Goal: Information Seeking & Learning: Learn about a topic

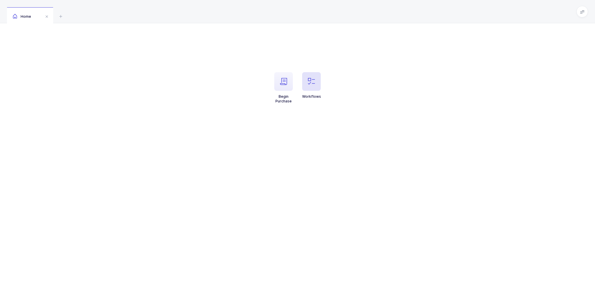
click at [316, 86] on span "button" at bounding box center [311, 81] width 19 height 19
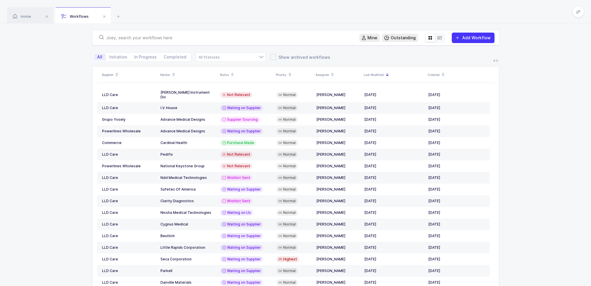
click at [120, 37] on input "text" at bounding box center [229, 38] width 246 height 6
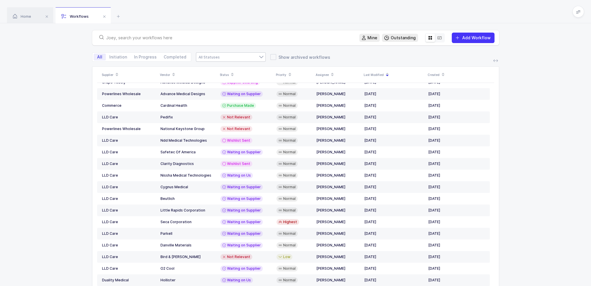
click at [216, 55] on div at bounding box center [231, 56] width 70 height 9
click at [226, 106] on li "Waiting on Us" at bounding box center [232, 107] width 69 height 9
type input "Waiting on Us"
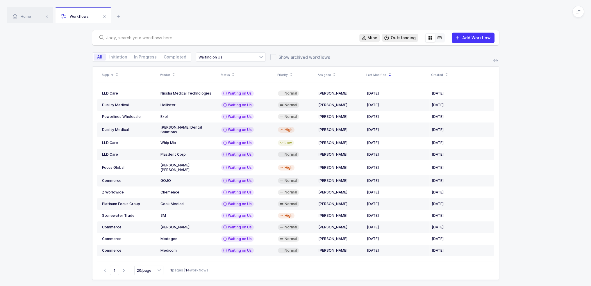
click at [153, 39] on input "text" at bounding box center [229, 38] width 246 height 6
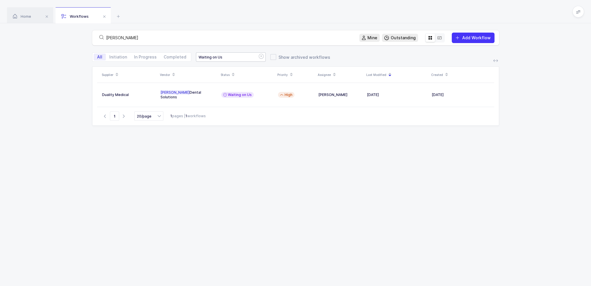
type input "garrison"
click at [216, 55] on div "Waiting on Us" at bounding box center [231, 56] width 70 height 9
click at [259, 55] on icon at bounding box center [261, 56] width 7 height 9
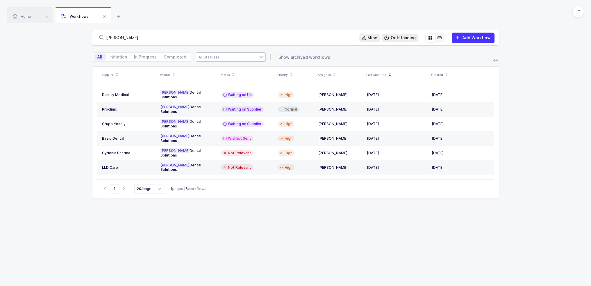
click at [440, 39] on icon at bounding box center [439, 37] width 5 height 5
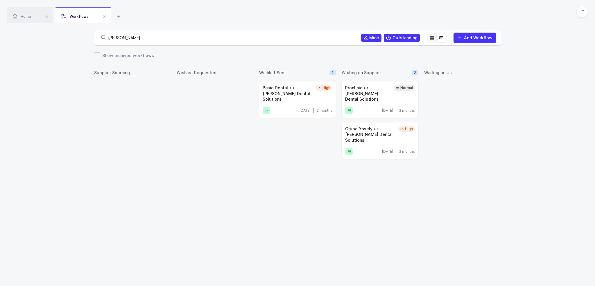
click at [404, 15] on div "Home Workflows" at bounding box center [297, 11] width 595 height 23
click at [376, 94] on div "Proclinic ↔ Garrison Dental Solutions" at bounding box center [368, 93] width 46 height 17
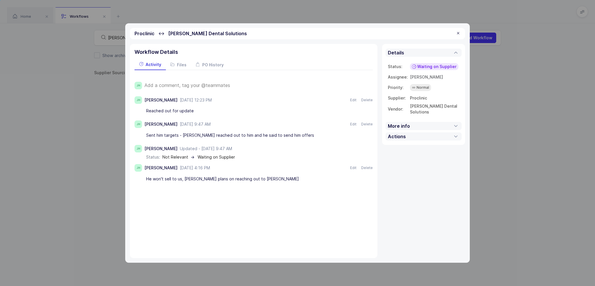
click at [460, 30] on div "Proclinic ↔ Garrison Dental Solutions" at bounding box center [297, 33] width 335 height 11
click at [459, 34] on div at bounding box center [458, 33] width 5 height 5
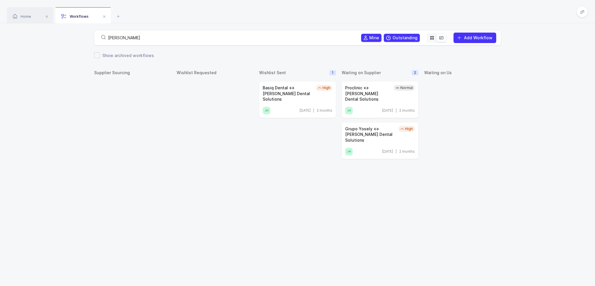
drag, startPoint x: 138, startPoint y: 37, endPoint x: 89, endPoint y: 42, distance: 49.3
click at [89, 42] on div "garrison Mine Outstanding Add Workflow" at bounding box center [297, 37] width 595 height 29
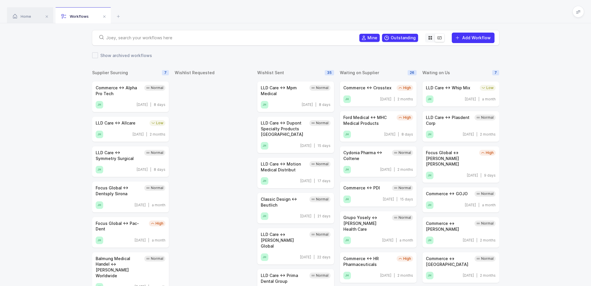
click at [165, 12] on div "Home Workflows" at bounding box center [295, 11] width 591 height 23
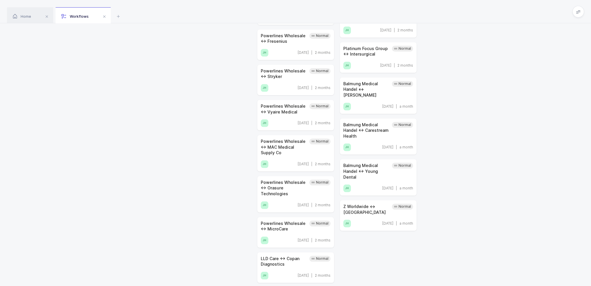
scroll to position [785, 0]
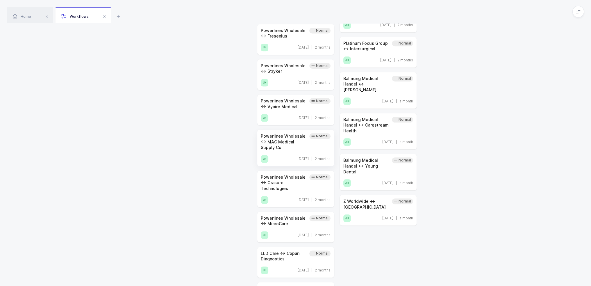
click at [297, 133] on div "Powerlines Wholesale ↔ MAC Medical Supply Co" at bounding box center [284, 141] width 46 height 17
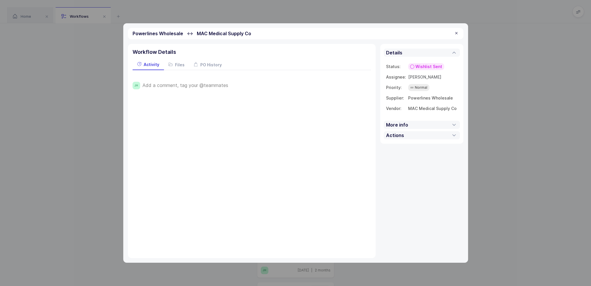
click at [456, 35] on div at bounding box center [456, 33] width 5 height 5
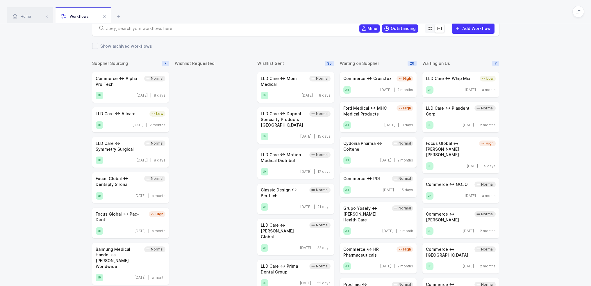
scroll to position [0, 0]
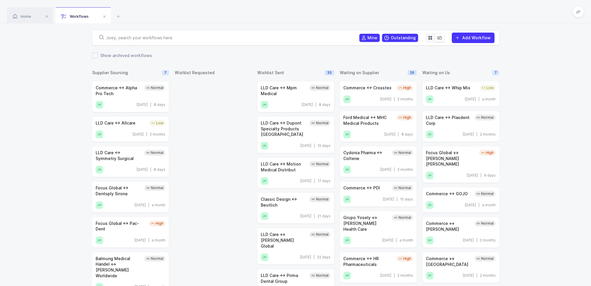
click at [432, 11] on div "Home Workflows" at bounding box center [295, 11] width 591 height 23
click at [485, 37] on span "Add Workflow" at bounding box center [476, 37] width 28 height 5
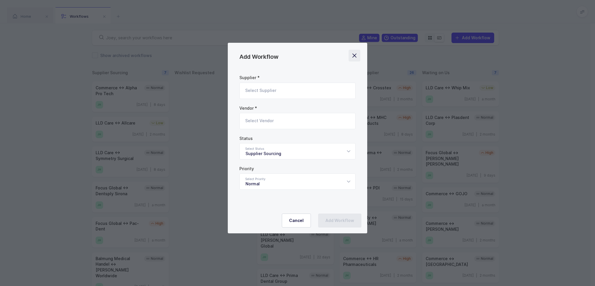
click at [355, 55] on icon "Close" at bounding box center [354, 55] width 8 height 8
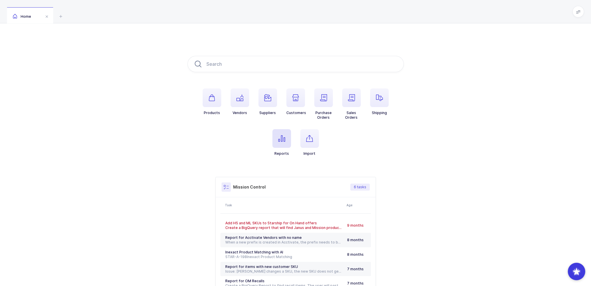
click at [287, 136] on span "button" at bounding box center [281, 138] width 19 height 19
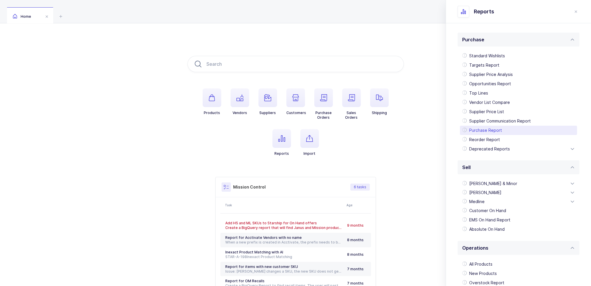
click at [484, 129] on div "Purchase Report" at bounding box center [518, 130] width 117 height 9
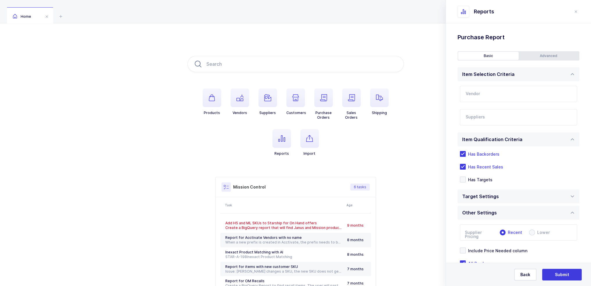
click at [480, 98] on input "text" at bounding box center [518, 94] width 117 height 16
click at [488, 114] on span "Alpha Pro Tech" at bounding box center [481, 113] width 30 height 5
type input "Alpha Pro Tech"
click at [482, 122] on input "text" at bounding box center [513, 119] width 94 height 8
type input "lld"
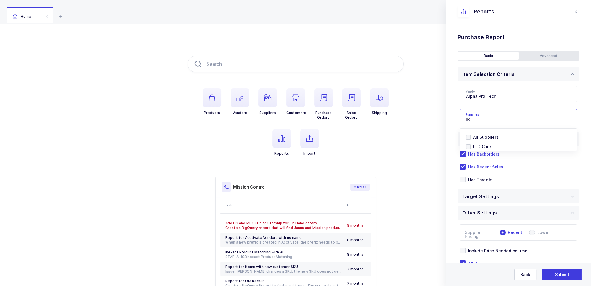
click at [477, 150] on div at bounding box center [518, 149] width 115 height 2
click at [477, 148] on span "LLD Care" at bounding box center [482, 146] width 18 height 5
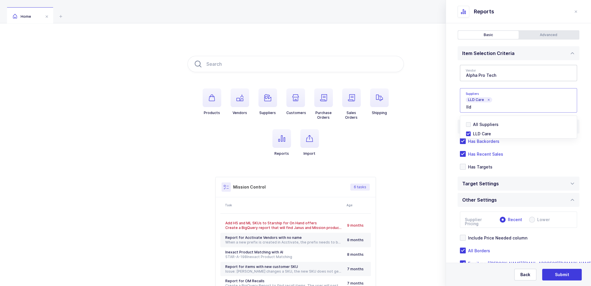
scroll to position [38, 0]
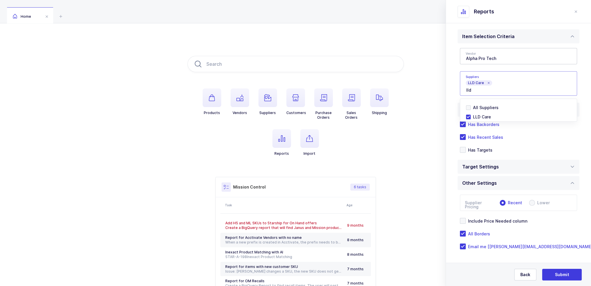
click at [451, 123] on div "Standard Wishlists Targets Report Supplier Price Analysis Opportunities Report …" at bounding box center [518, 135] width 145 height 300
click at [568, 274] on button "Submit" at bounding box center [562, 275] width 40 height 12
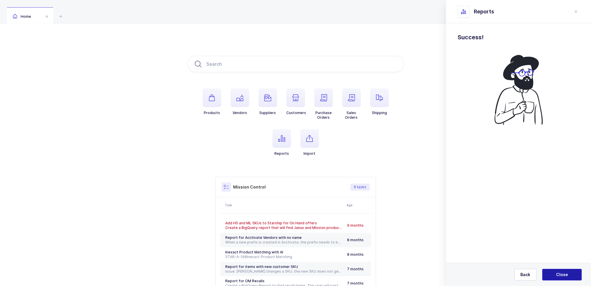
click at [568, 274] on button "Close" at bounding box center [562, 275] width 40 height 12
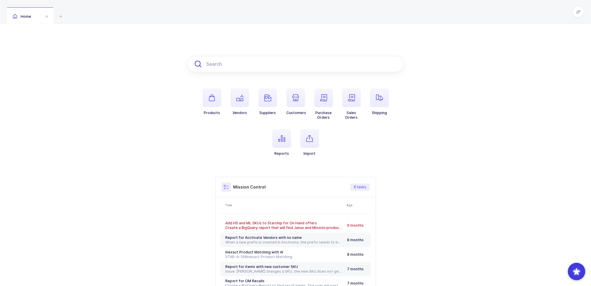
click at [237, 60] on input "text" at bounding box center [295, 64] width 216 height 16
paste input "9569900"
type input "9569900"
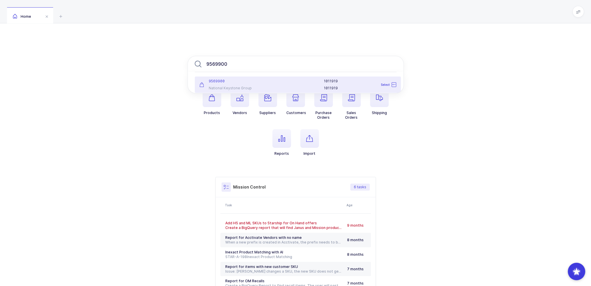
click at [227, 77] on li "9569900 National Keystone Group 1011919 1011919 Select" at bounding box center [298, 84] width 206 height 16
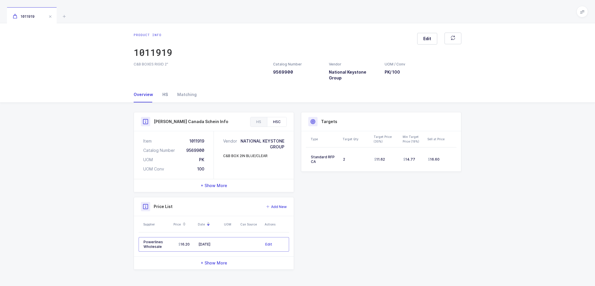
click at [167, 88] on div "HS" at bounding box center [165, 95] width 15 height 16
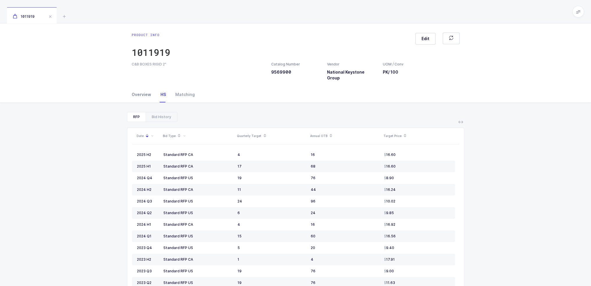
click at [146, 90] on div "Overview" at bounding box center [144, 95] width 24 height 16
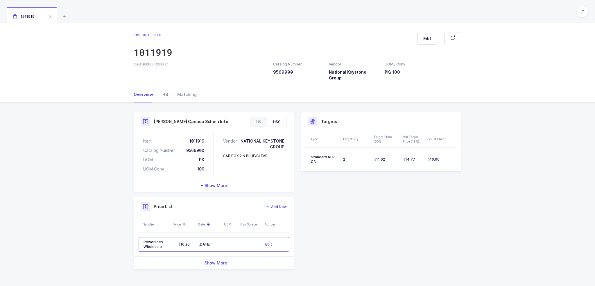
click at [160, 89] on div "HS" at bounding box center [165, 95] width 15 height 16
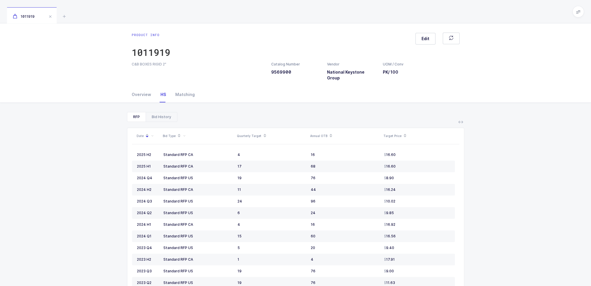
click at [157, 112] on div "Bid History" at bounding box center [161, 116] width 31 height 9
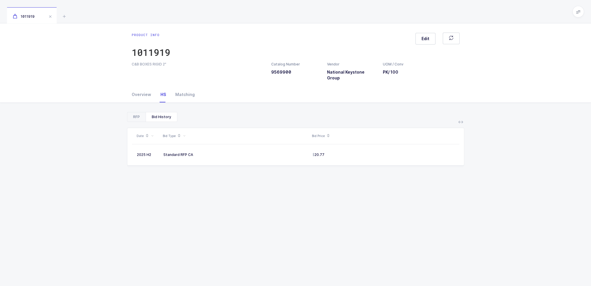
click at [136, 112] on div "RFP" at bounding box center [136, 116] width 18 height 9
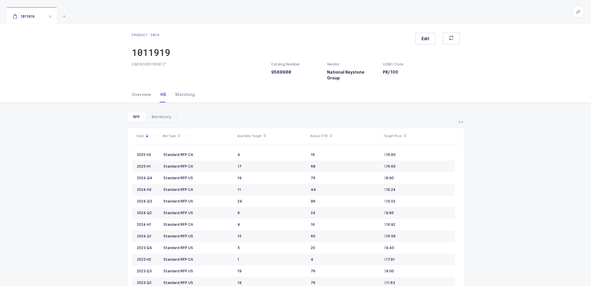
drag, startPoint x: 156, startPoint y: 103, endPoint x: 158, endPoint y: 109, distance: 5.9
click at [156, 103] on div "RFP Bid History Date Bid Type Quarterly Target Annual OTB Target Price 2025 H2 …" at bounding box center [295, 226] width 581 height 246
click at [159, 112] on div "Bid History" at bounding box center [161, 116] width 31 height 9
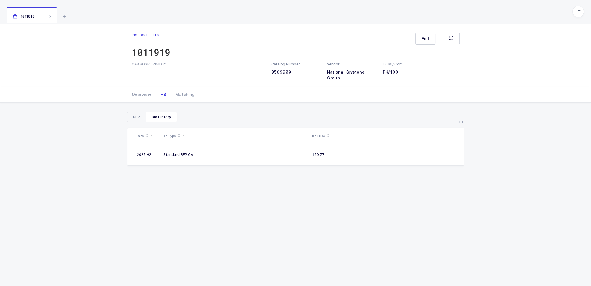
click at [139, 112] on div "RFP" at bounding box center [136, 116] width 18 height 9
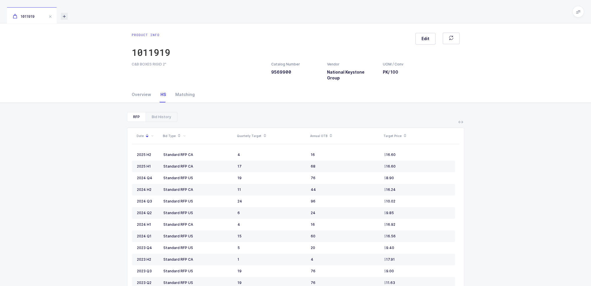
click at [67, 15] on icon at bounding box center [64, 16] width 7 height 7
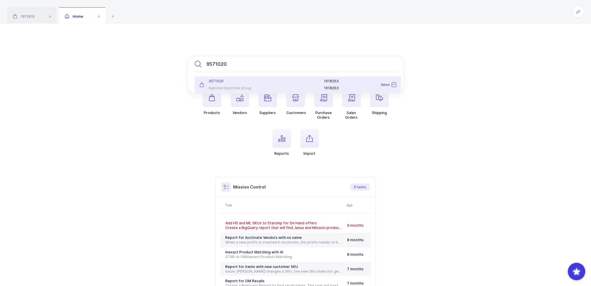
type input "9571020"
click at [297, 82] on div at bounding box center [292, 85] width 57 height 12
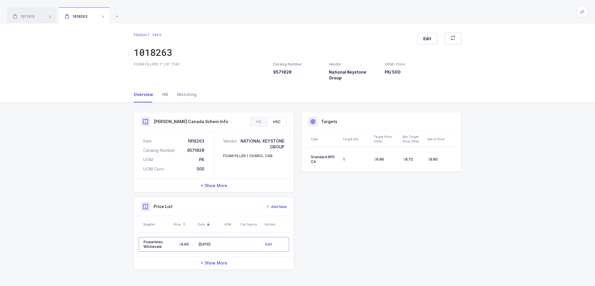
click at [163, 89] on div "HS" at bounding box center [165, 95] width 15 height 16
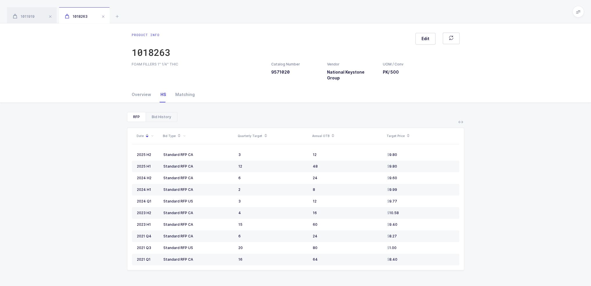
click at [163, 115] on div "Bid History" at bounding box center [161, 116] width 31 height 9
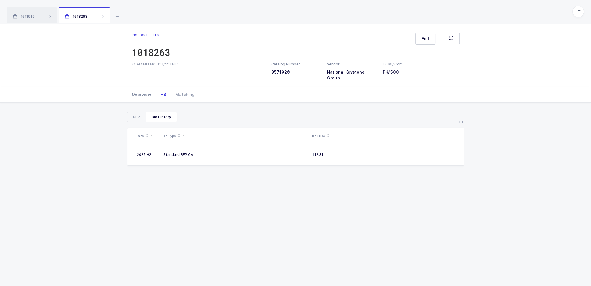
click at [138, 87] on div "Overview" at bounding box center [144, 95] width 24 height 16
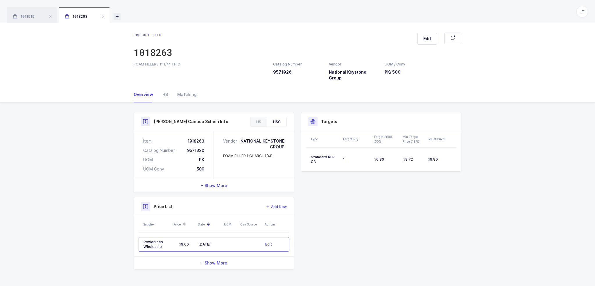
click at [120, 15] on icon at bounding box center [117, 16] width 7 height 7
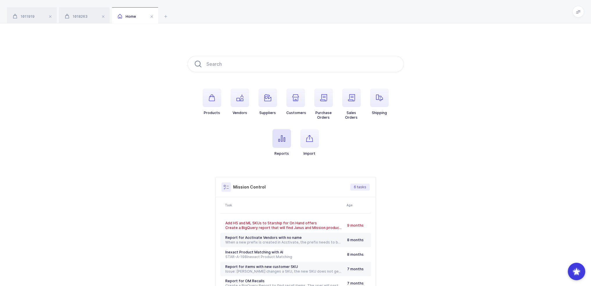
click at [289, 140] on span "button" at bounding box center [281, 138] width 19 height 19
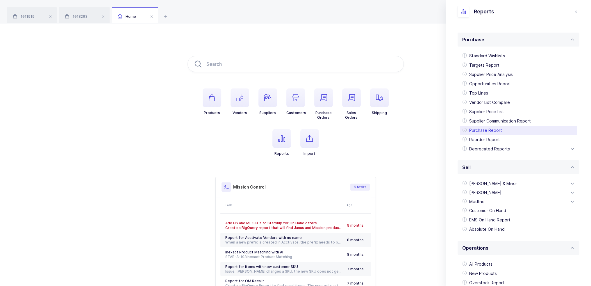
click at [502, 130] on div "Purchase Report" at bounding box center [518, 130] width 117 height 9
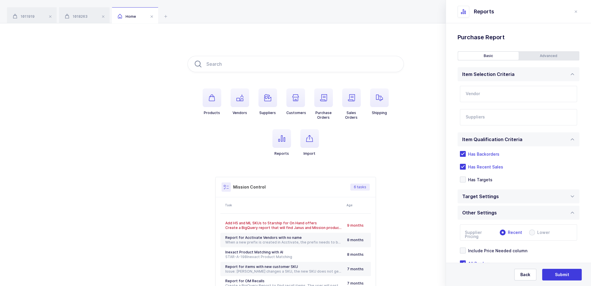
click at [490, 91] on input "text" at bounding box center [518, 94] width 117 height 16
click at [498, 114] on span "Nissha Medical Technologies" at bounding box center [495, 113] width 59 height 5
type input "Nissha Medical Technologies"
click at [500, 121] on input "text" at bounding box center [513, 119] width 94 height 8
type input "lld"
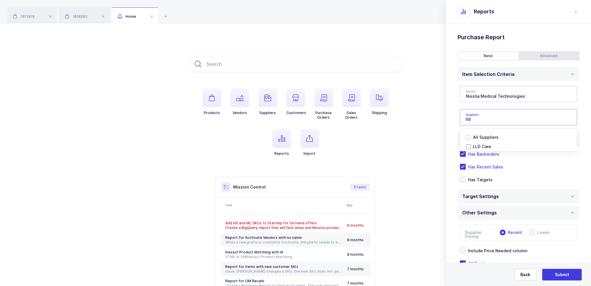
click at [482, 146] on span "LLD Care" at bounding box center [482, 146] width 18 height 5
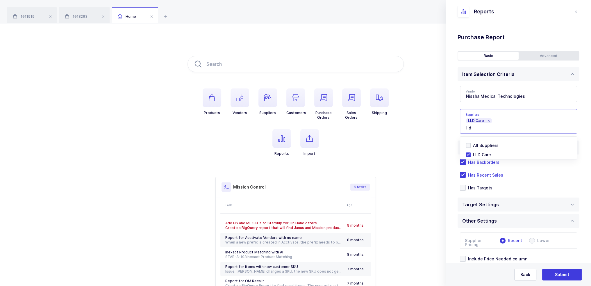
click at [450, 123] on div "Standard Wishlists Targets Report Supplier Price Analysis Opportunities Report …" at bounding box center [518, 173] width 145 height 300
click at [487, 177] on span "Has Recent Sales" at bounding box center [484, 175] width 37 height 6
click at [466, 172] on input "Has Recent Sales" at bounding box center [466, 172] width 0 height 0
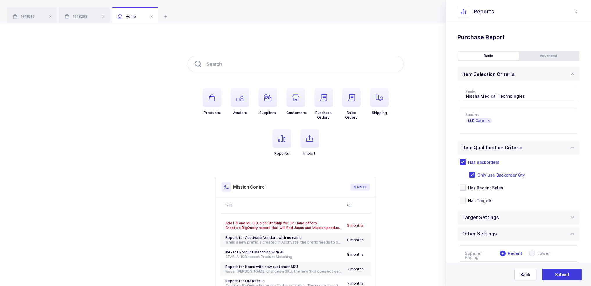
click at [532, 58] on div "Advanced" at bounding box center [548, 56] width 60 height 8
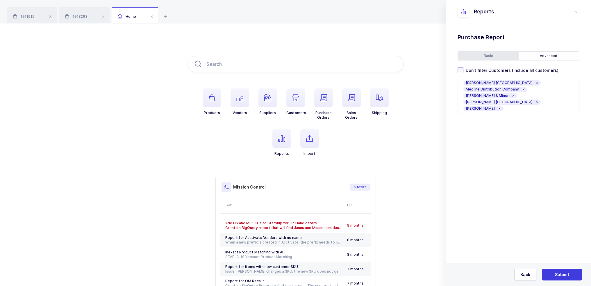
click at [506, 71] on span "Don't filter Customers (include all customers)" at bounding box center [510, 70] width 95 height 6
click at [463, 67] on input "Don't filter Customers (include all customers)" at bounding box center [463, 67] width 0 height 0
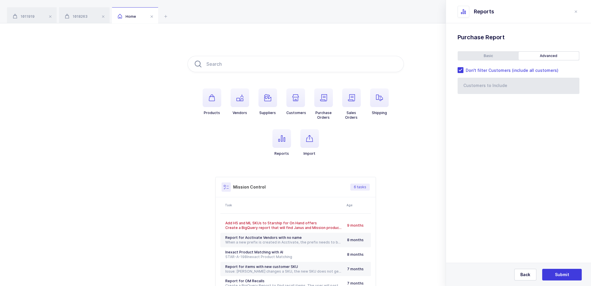
click at [497, 50] on div "Standard Wishlists Targets Report Supplier Price Analysis Opportunities Report …" at bounding box center [518, 77] width 145 height 108
click at [498, 54] on div "Basic" at bounding box center [488, 56] width 60 height 8
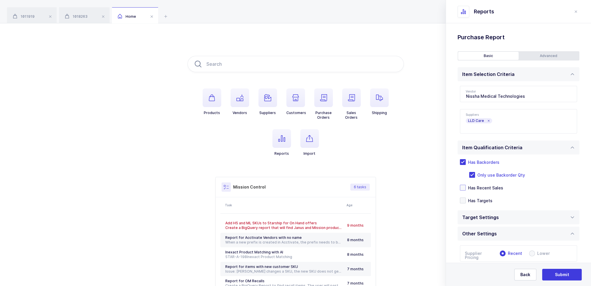
scroll to position [51, 0]
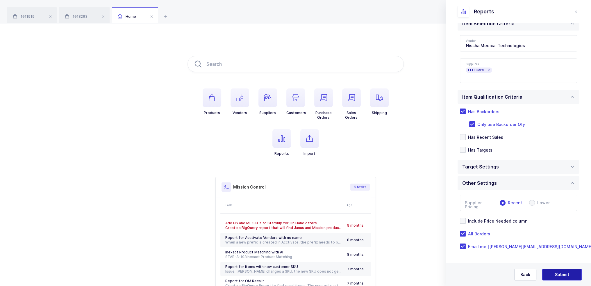
click at [563, 274] on span "Submit" at bounding box center [562, 274] width 14 height 6
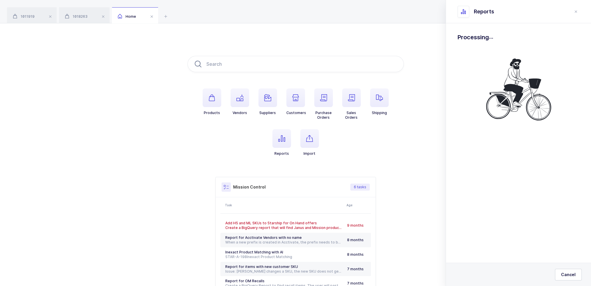
scroll to position [0, 0]
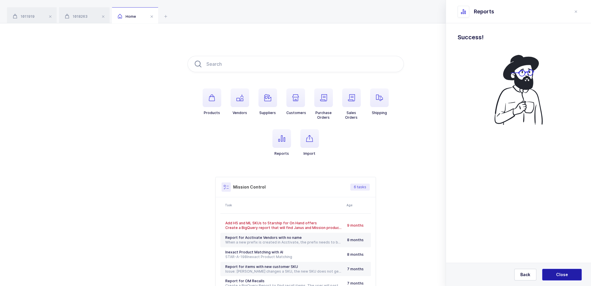
click at [564, 274] on span "Close" at bounding box center [562, 274] width 12 height 6
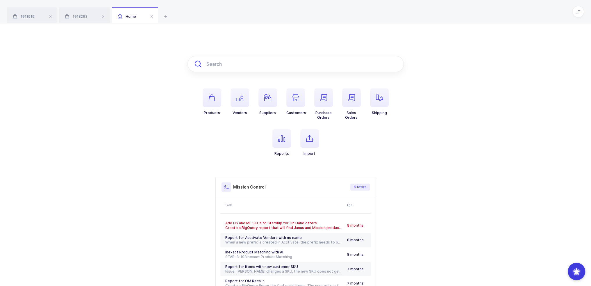
click at [217, 60] on input "text" at bounding box center [295, 64] width 216 height 16
paste input "1293100LOPHY"
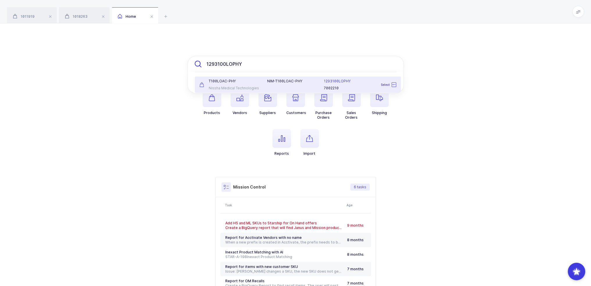
type input "1293100LOPHY"
click at [247, 85] on div "T100LOAC-PHY Nissha Medical Technologies" at bounding box center [230, 85] width 68 height 12
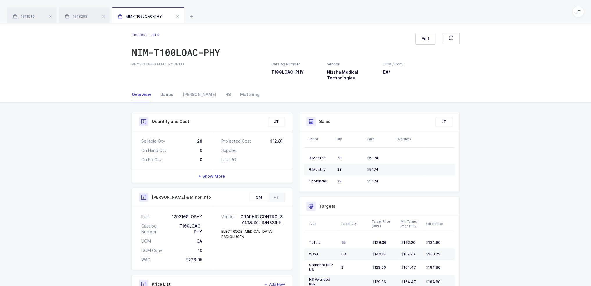
click at [169, 92] on div "Janus" at bounding box center [167, 95] width 22 height 16
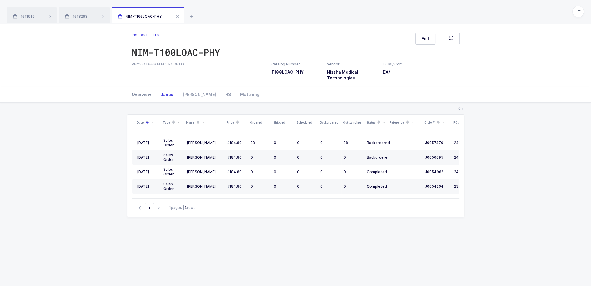
click at [141, 90] on div "Overview" at bounding box center [144, 95] width 24 height 16
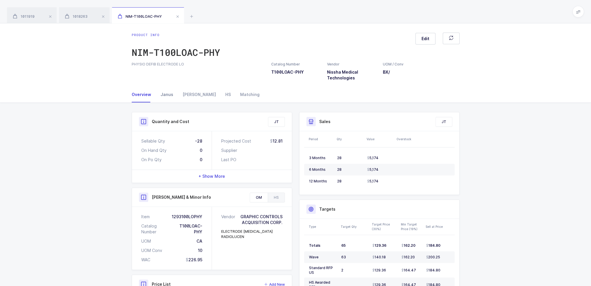
click at [174, 97] on div "Janus" at bounding box center [167, 95] width 22 height 16
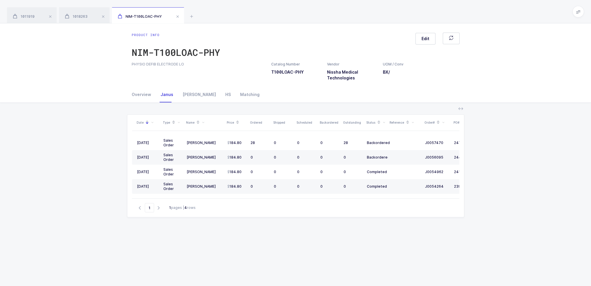
drag, startPoint x: 212, startPoint y: 138, endPoint x: 349, endPoint y: 231, distance: 164.8
click at [349, 231] on div "Date Type Name Price Ordered Shipped Scheduled Backordered Outstanding Status R…" at bounding box center [295, 224] width 337 height 221
click at [349, 232] on div "Date Type Name Price Ordered Shipped Scheduled Backordered Outstanding Status R…" at bounding box center [295, 224] width 337 height 221
click at [449, 36] on icon "button" at bounding box center [451, 37] width 5 height 5
click at [449, 39] on icon "button" at bounding box center [451, 37] width 5 height 5
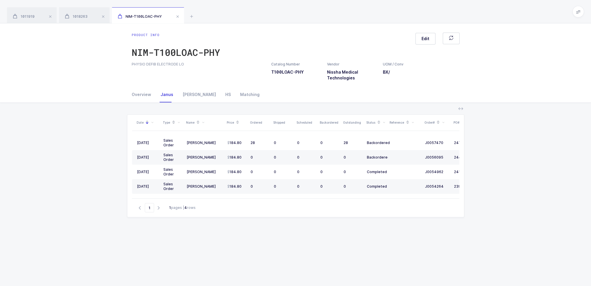
click at [569, 10] on div "1011919 1018263 NIM-T100LOAC-PHY" at bounding box center [295, 11] width 591 height 23
click at [574, 10] on span at bounding box center [578, 12] width 12 height 12
click at [554, 59] on li "Admin" at bounding box center [556, 59] width 43 height 5
click at [452, 36] on icon "button" at bounding box center [451, 37] width 5 height 5
click at [457, 43] on button "button" at bounding box center [451, 39] width 17 height 12
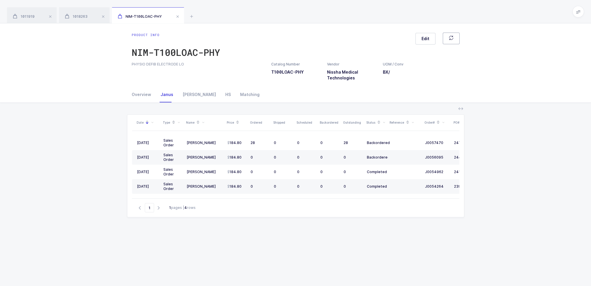
click at [449, 43] on button "button" at bounding box center [451, 39] width 17 height 12
click at [452, 42] on button "button" at bounding box center [451, 39] width 17 height 12
click at [581, 16] on span at bounding box center [578, 12] width 12 height 12
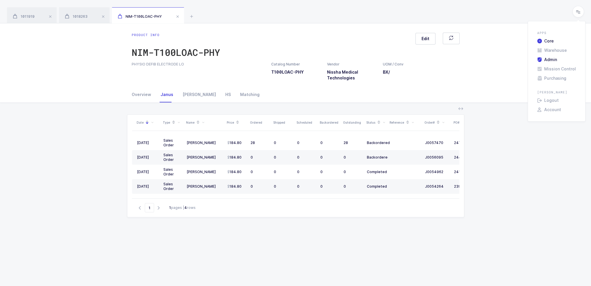
click at [556, 60] on li "Admin" at bounding box center [556, 59] width 43 height 5
click at [453, 40] on button "button" at bounding box center [451, 39] width 17 height 12
click at [453, 37] on icon "button" at bounding box center [451, 37] width 5 height 5
click at [459, 40] on button "button" at bounding box center [451, 39] width 17 height 12
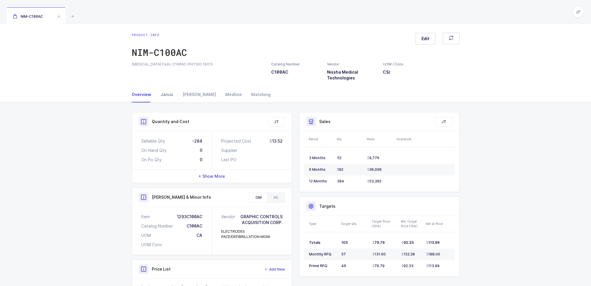
click at [169, 93] on div "Janus" at bounding box center [167, 95] width 22 height 16
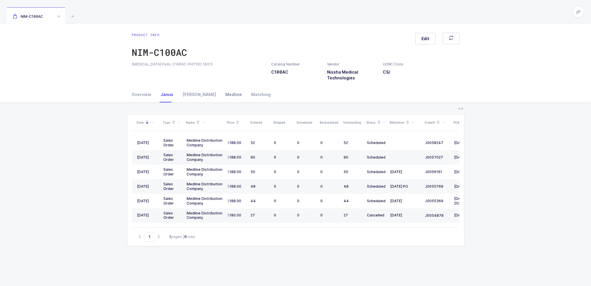
click at [221, 94] on div "Medline" at bounding box center [234, 95] width 26 height 16
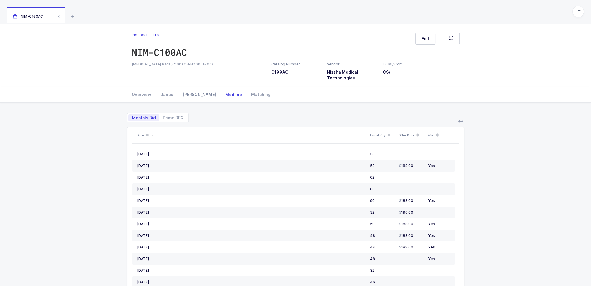
click at [196, 93] on div "[PERSON_NAME]" at bounding box center [199, 95] width 43 height 16
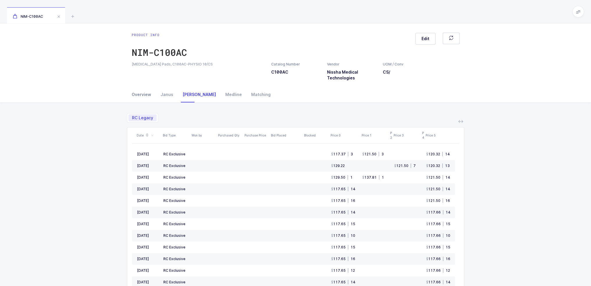
click at [144, 95] on div "Overview" at bounding box center [144, 95] width 24 height 16
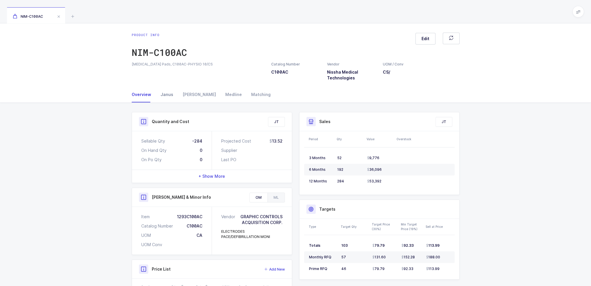
click at [160, 95] on div "Janus" at bounding box center [167, 95] width 22 height 16
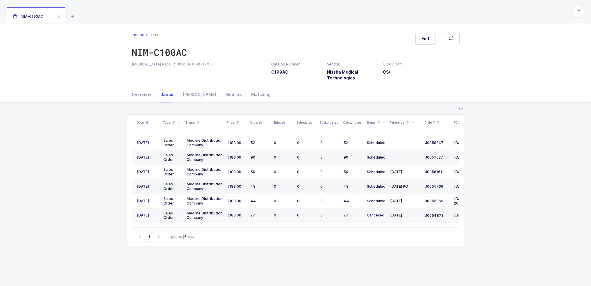
click at [144, 103] on div "Date Type Name Price Ordered Shipped Scheduled Backordered Outstanding Status R…" at bounding box center [295, 226] width 581 height 246
click at [144, 95] on div "Overview" at bounding box center [144, 95] width 24 height 16
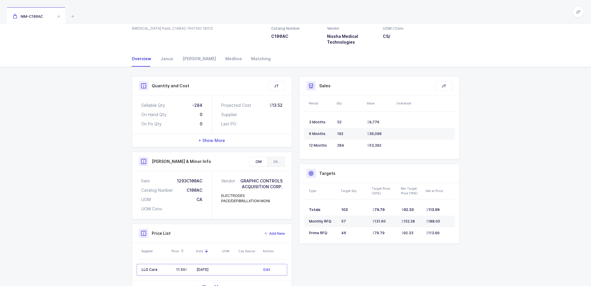
scroll to position [56, 0]
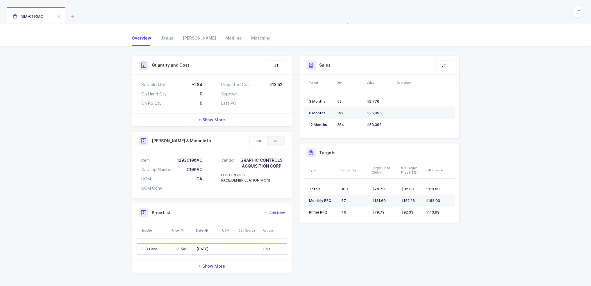
click at [244, 242] on table "LLD Care 11.50 08/15/2025 Edit" at bounding box center [212, 248] width 151 height 21
click at [239, 252] on td at bounding box center [249, 249] width 24 height 12
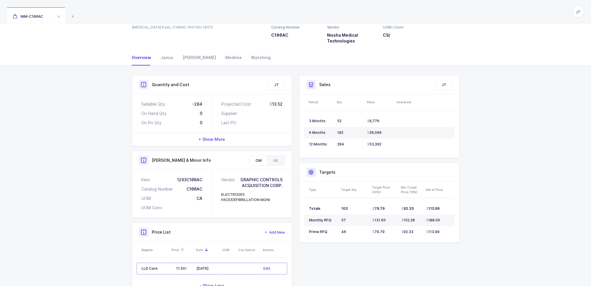
scroll to position [0, 0]
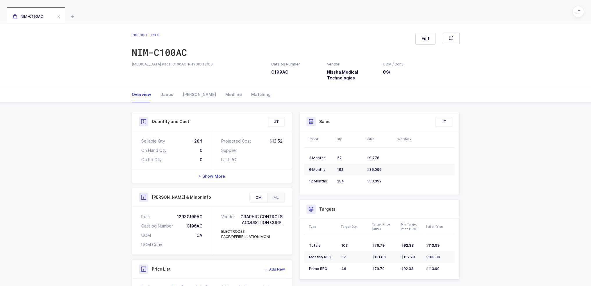
click at [273, 197] on div "ML" at bounding box center [275, 197] width 17 height 9
click at [221, 92] on div "Medline" at bounding box center [234, 95] width 26 height 16
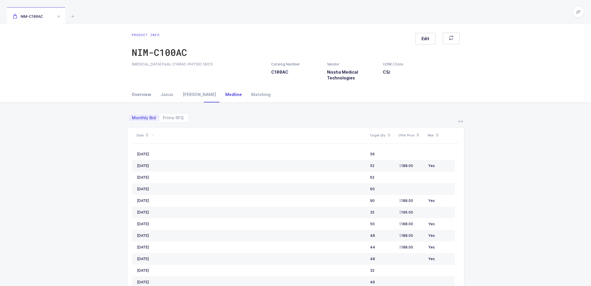
click at [146, 93] on div "Overview" at bounding box center [144, 95] width 24 height 16
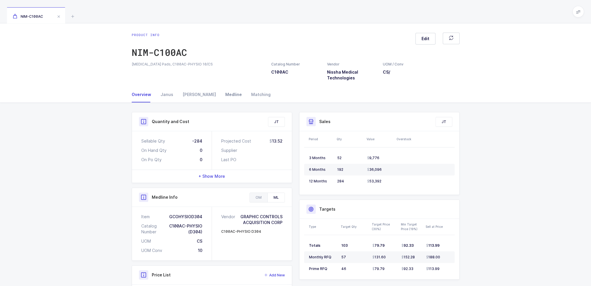
click at [221, 94] on div "Medline" at bounding box center [234, 95] width 26 height 16
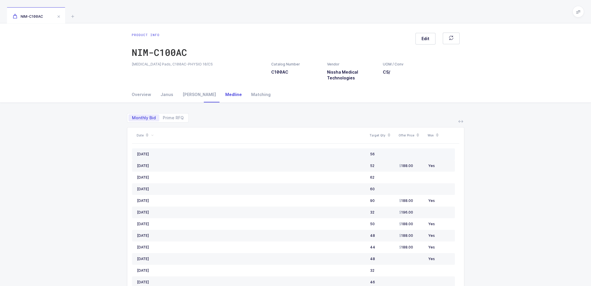
drag, startPoint x: 430, startPoint y: 152, endPoint x: 418, endPoint y: 153, distance: 12.8
click at [418, 153] on tr "September, 2025 56" at bounding box center [293, 154] width 323 height 12
drag, startPoint x: 432, startPoint y: 185, endPoint x: 437, endPoint y: 188, distance: 6.4
click at [437, 188] on td at bounding box center [440, 189] width 29 height 12
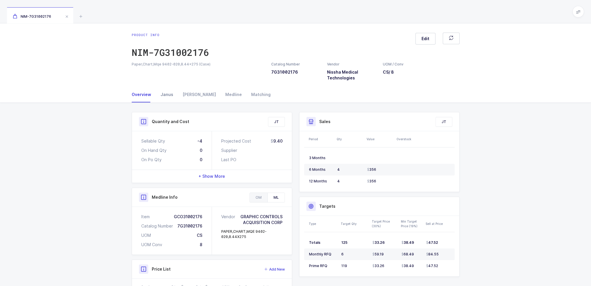
click at [166, 97] on div "Janus" at bounding box center [167, 95] width 22 height 16
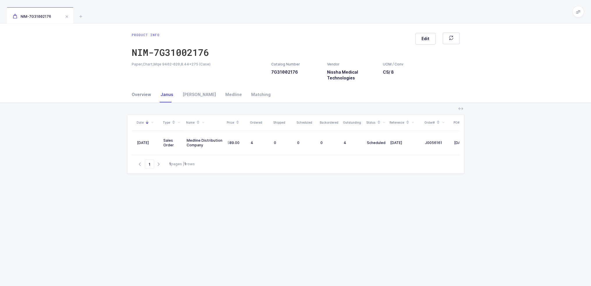
click at [148, 92] on div "Overview" at bounding box center [144, 95] width 24 height 16
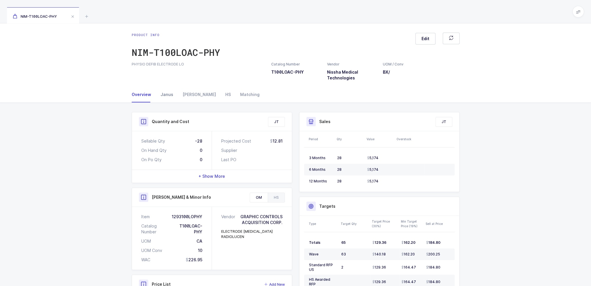
click at [167, 94] on div "Janus" at bounding box center [167, 95] width 22 height 16
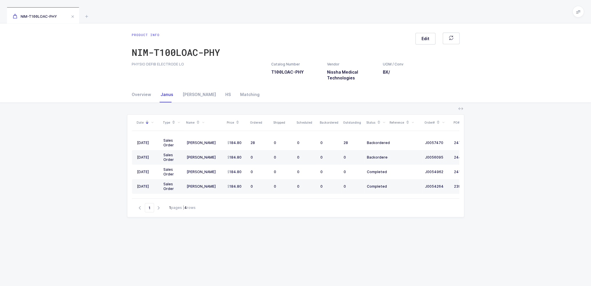
click at [129, 91] on div "Overview [PERSON_NAME] HS Matching" at bounding box center [295, 95] width 337 height 16
click at [133, 95] on div "Overview" at bounding box center [144, 95] width 24 height 16
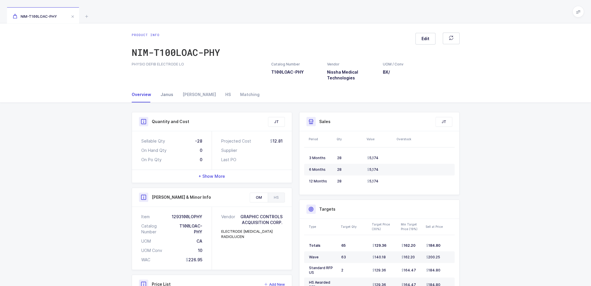
click at [164, 98] on div "Janus" at bounding box center [167, 95] width 22 height 16
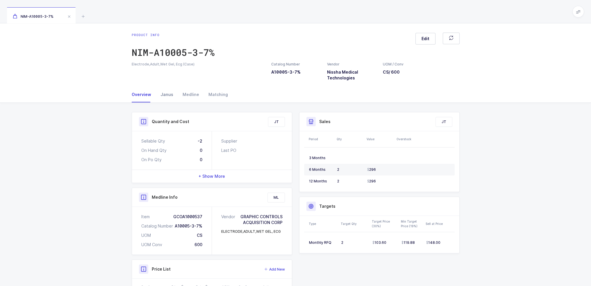
click at [171, 95] on div "Janus" at bounding box center [167, 95] width 22 height 16
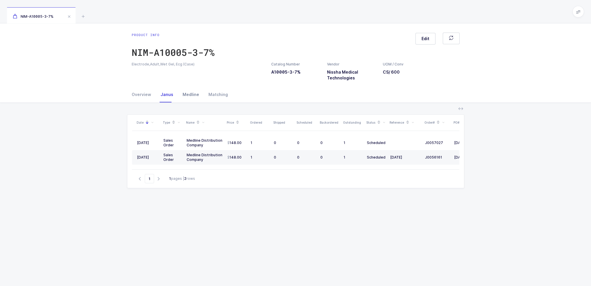
click at [184, 94] on div "Medline" at bounding box center [191, 95] width 26 height 16
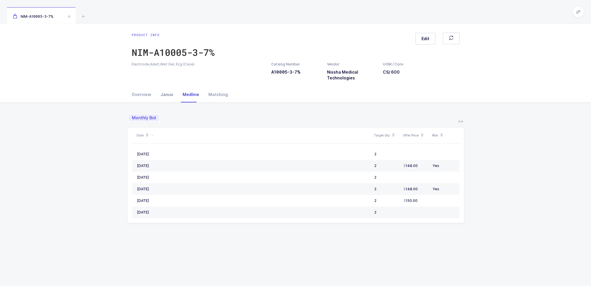
click at [169, 96] on div "Janus" at bounding box center [167, 95] width 22 height 16
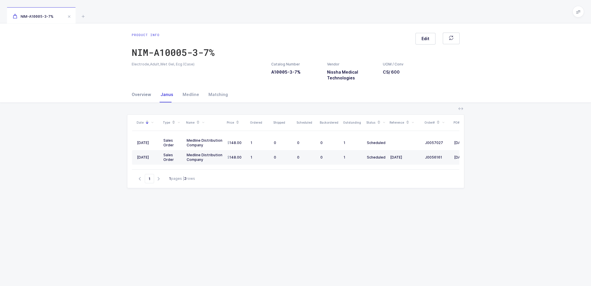
click at [141, 96] on div "Overview" at bounding box center [144, 95] width 24 height 16
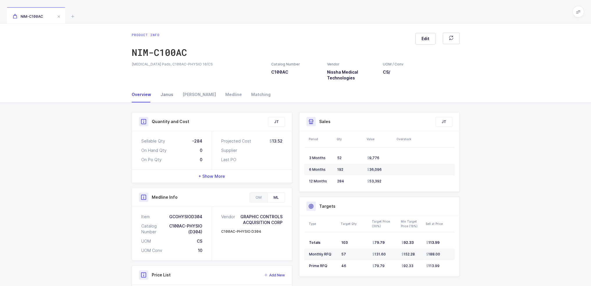
click at [160, 94] on div "Janus" at bounding box center [167, 95] width 22 height 16
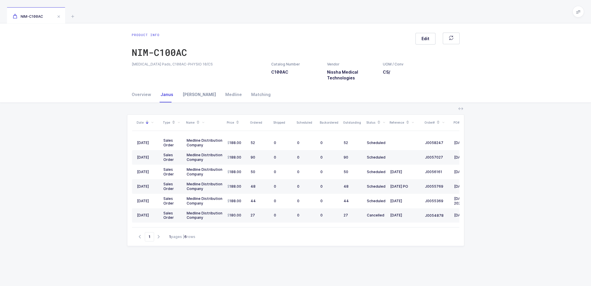
click at [188, 95] on div "[PERSON_NAME]" at bounding box center [199, 95] width 43 height 16
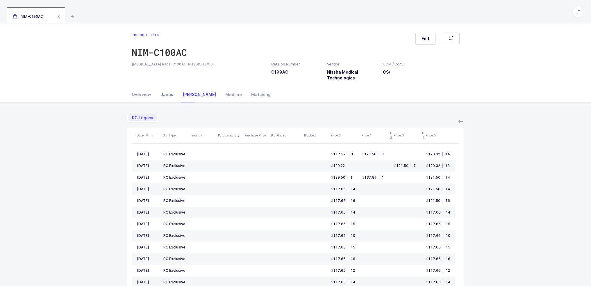
click at [170, 92] on div "Janus" at bounding box center [167, 95] width 22 height 16
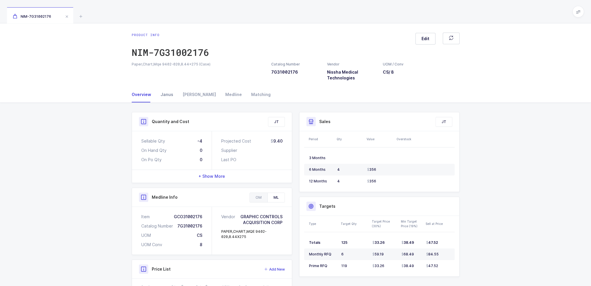
click at [165, 99] on div "Janus" at bounding box center [167, 95] width 22 height 16
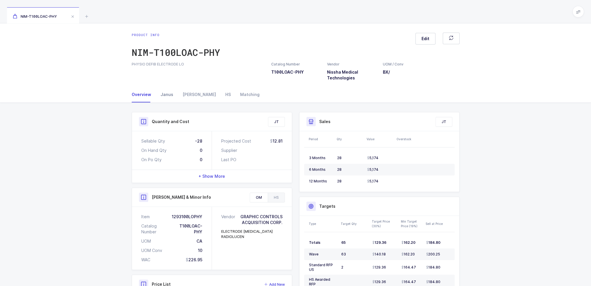
click at [162, 96] on div "Janus" at bounding box center [167, 95] width 22 height 16
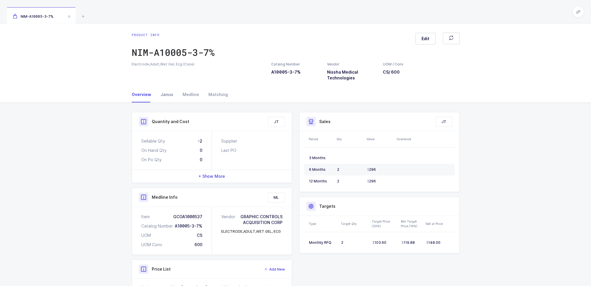
click at [161, 94] on div "Janus" at bounding box center [167, 95] width 22 height 16
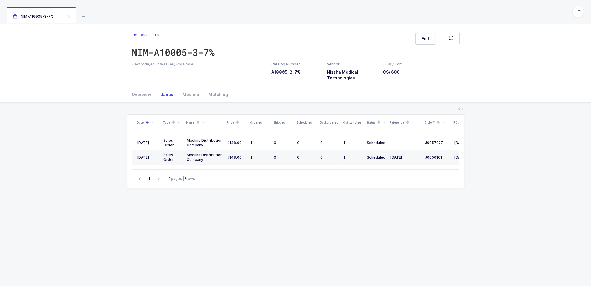
drag, startPoint x: 328, startPoint y: 28, endPoint x: 542, endPoint y: 215, distance: 284.2
click at [542, 215] on div "Product info NIM-A10005-3-7% Edit Electrode,Adult,Wet Gel, Ecg (Case) Catalog N…" at bounding box center [295, 186] width 591 height 326
click at [542, 215] on div "Date Type Name Price Ordered Shipped Scheduled Backordered Outstanding Status R…" at bounding box center [295, 226] width 581 height 246
drag, startPoint x: 503, startPoint y: 217, endPoint x: 431, endPoint y: 6, distance: 222.9
click at [431, 6] on div "NIM-A10005-3-7% Product info NIM-A10005-3-7% Edit Electrode,Adult,Wet Gel, Ecg …" at bounding box center [295, 174] width 591 height 349
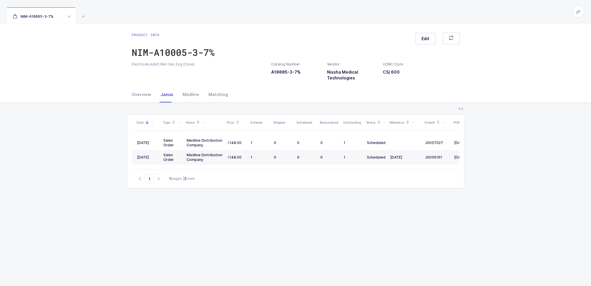
click at [431, 6] on div "NIM-A10005-3-7%" at bounding box center [295, 11] width 591 height 23
drag, startPoint x: 431, startPoint y: 6, endPoint x: 488, endPoint y: 248, distance: 248.1
click at [488, 248] on div "NIM-A10005-3-7% Product info NIM-A10005-3-7% Edit Electrode,Adult,Wet Gel, Ecg …" at bounding box center [295, 174] width 591 height 349
click at [488, 248] on div "Date Type Name Price Ordered Shipped Scheduled Backordered Outstanding Status R…" at bounding box center [295, 226] width 581 height 246
drag, startPoint x: 488, startPoint y: 248, endPoint x: 485, endPoint y: 217, distance: 31.0
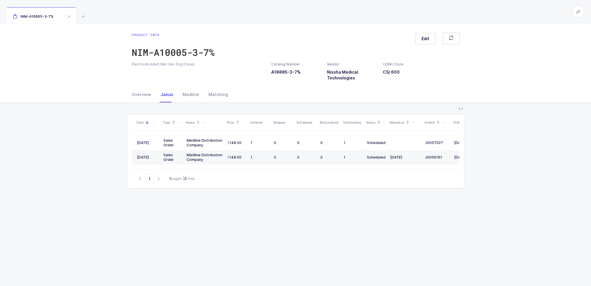
click at [485, 217] on div "Date Type Name Price Ordered Shipped Scheduled Backordered Outstanding Status R…" at bounding box center [295, 226] width 581 height 246
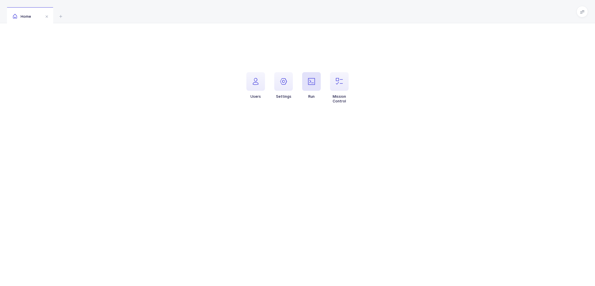
click at [318, 81] on span "button" at bounding box center [311, 81] width 19 height 19
click at [533, 83] on span "Acctivate import - all products" at bounding box center [511, 82] width 62 height 7
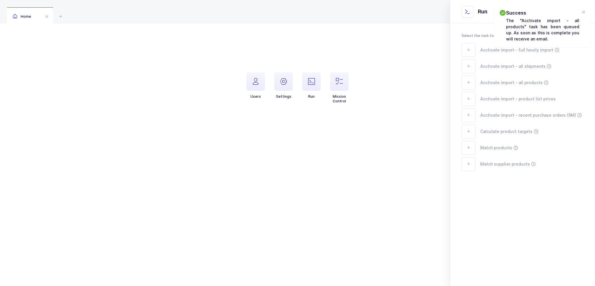
click at [533, 189] on div "Select the task to be placed in the queue. Acctivate import - full hourly impor…" at bounding box center [522, 113] width 145 height 180
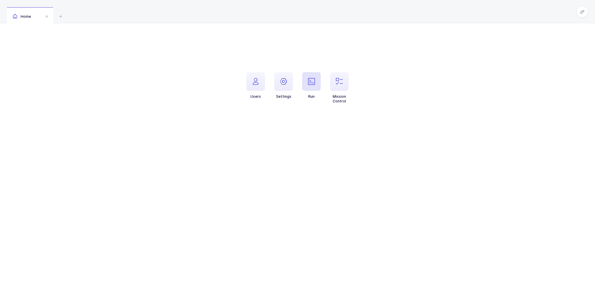
click at [310, 81] on icon "button" at bounding box center [311, 81] width 7 height 7
click at [518, 51] on span "Acctivate import - full hourly import" at bounding box center [516, 49] width 73 height 7
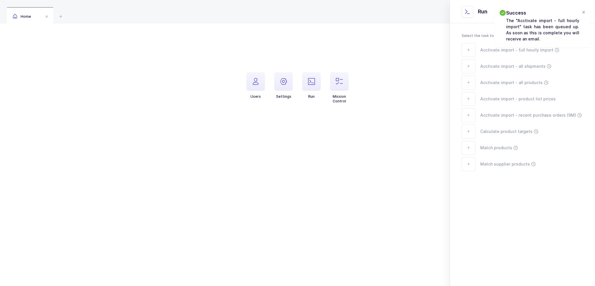
click at [584, 14] on div at bounding box center [583, 12] width 5 height 5
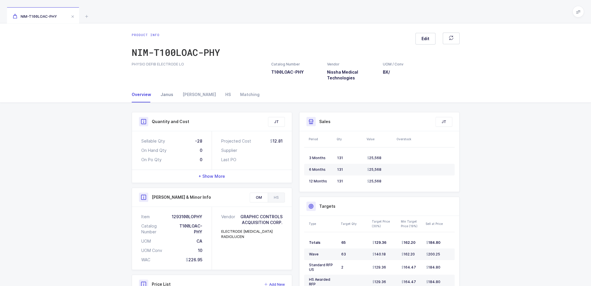
click at [164, 95] on div "Janus" at bounding box center [167, 95] width 22 height 16
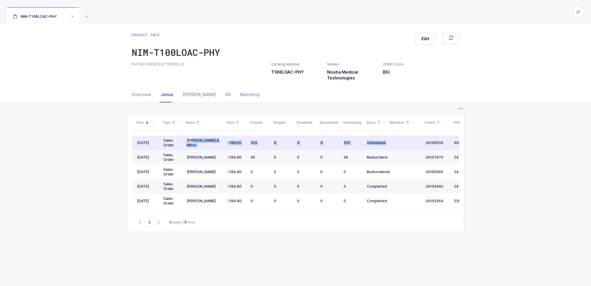
drag, startPoint x: 193, startPoint y: 142, endPoint x: 415, endPoint y: 143, distance: 222.0
click at [415, 143] on tr "08/28/2025 Sales Order Owens & Minor 198.00 103 0 0 0 103 Scheduled J0058509 60…" at bounding box center [315, 142] width 366 height 15
click at [415, 143] on td at bounding box center [405, 142] width 35 height 15
drag, startPoint x: 417, startPoint y: 145, endPoint x: 421, endPoint y: 144, distance: 4.0
click at [421, 144] on td at bounding box center [405, 142] width 35 height 15
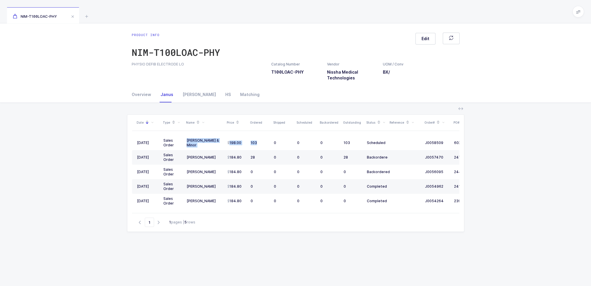
drag, startPoint x: 264, startPoint y: 142, endPoint x: 121, endPoint y: 140, distance: 143.3
click at [120, 140] on div "Date Type Name Price Ordered Shipped Scheduled Backordered Outstanding Status R…" at bounding box center [295, 226] width 581 height 246
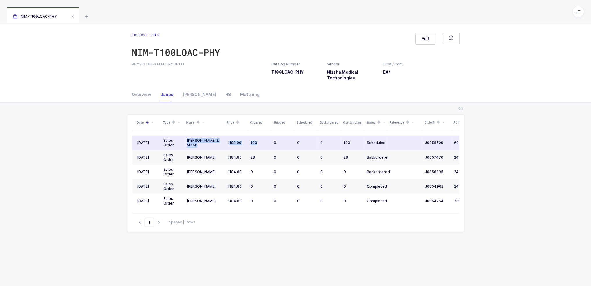
click at [221, 144] on div "[PERSON_NAME] & Minor" at bounding box center [205, 142] width 36 height 9
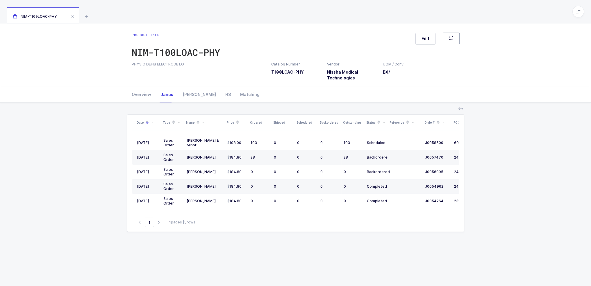
click at [451, 37] on icon "button" at bounding box center [451, 37] width 5 height 5
click at [85, 15] on icon at bounding box center [86, 16] width 7 height 7
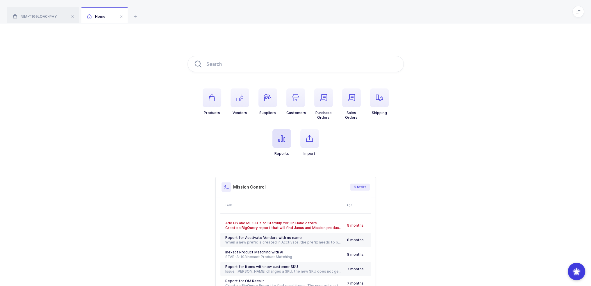
click at [279, 135] on icon "button" at bounding box center [281, 138] width 7 height 7
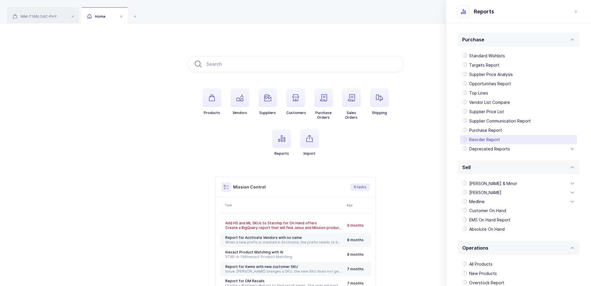
click at [495, 135] on div "Purchase Report" at bounding box center [518, 130] width 117 height 9
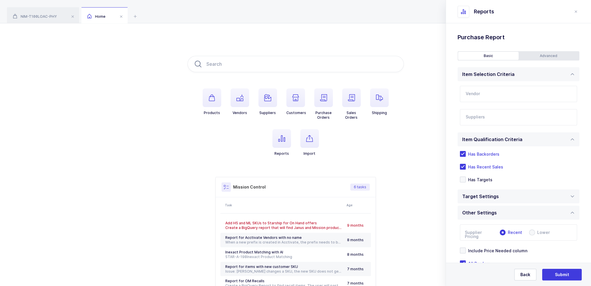
click at [501, 103] on div "Vendor Loading Suppliers All Suppliers 1 NYSNS 246 Industrial Way 2M Marketing …" at bounding box center [518, 105] width 122 height 49
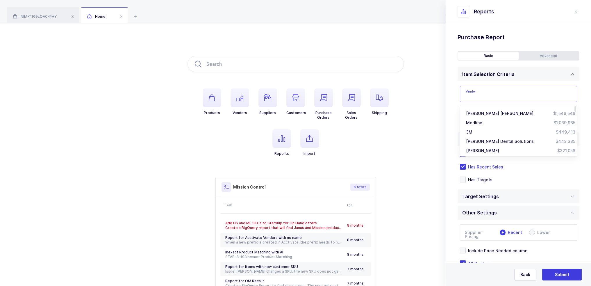
click at [502, 93] on input "text" at bounding box center [518, 94] width 117 height 16
click at [487, 96] on input "text" at bounding box center [518, 94] width 117 height 16
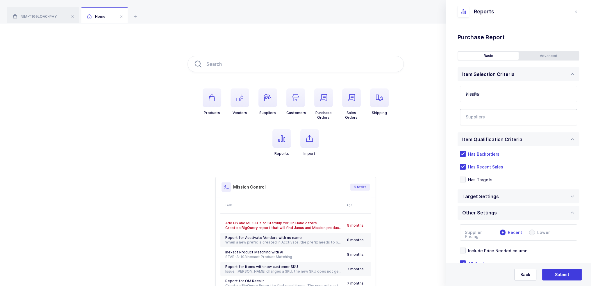
type input "nissha"
click at [488, 112] on div at bounding box center [511, 116] width 103 height 13
type input "lld"
click at [481, 146] on span "LLD Care" at bounding box center [482, 146] width 18 height 5
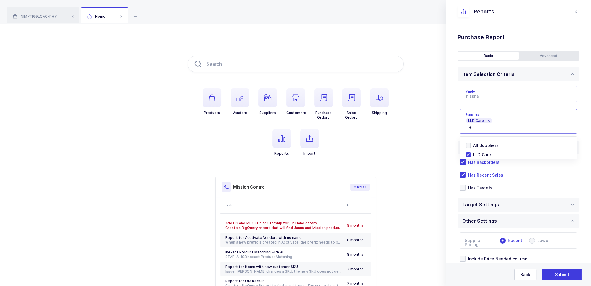
click at [491, 101] on input "text" at bounding box center [518, 94] width 117 height 16
click at [498, 111] on span "Nissha Medical Technologies" at bounding box center [495, 113] width 59 height 5
type input "Nissha Medical Technologies"
click at [551, 50] on div "Standard Wishlists Targets Report Supplier Price Analysis Opportunities Report …" at bounding box center [518, 173] width 145 height 300
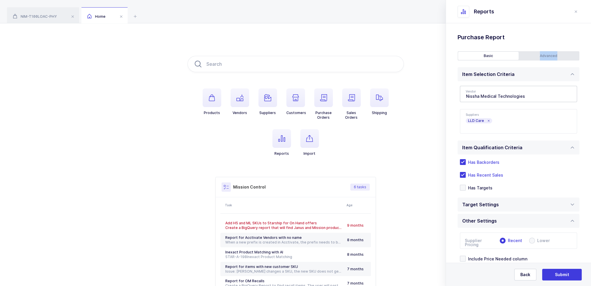
click at [549, 56] on div "Advanced" at bounding box center [548, 56] width 60 height 8
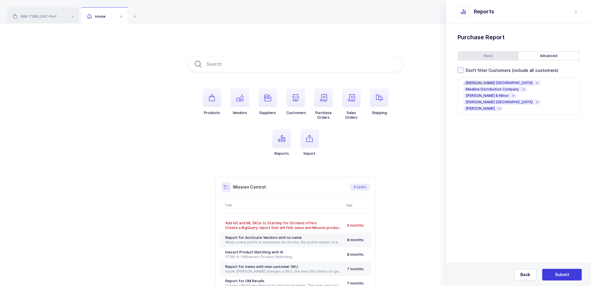
click at [507, 72] on span "Don't filter Customers (include all customers)" at bounding box center [510, 70] width 95 height 6
click at [463, 67] on input "Don't filter Customers (include all customers)" at bounding box center [463, 67] width 0 height 0
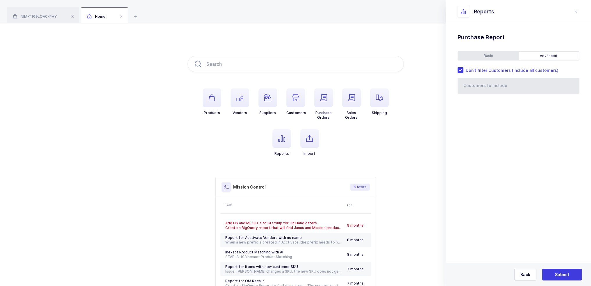
click at [490, 55] on div "Basic" at bounding box center [488, 56] width 60 height 8
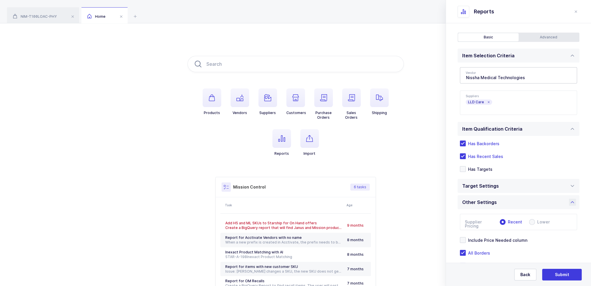
scroll to position [38, 0]
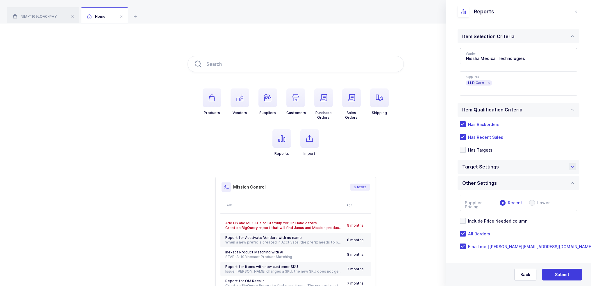
click at [503, 164] on div "Target Settings" at bounding box center [518, 167] width 122 height 14
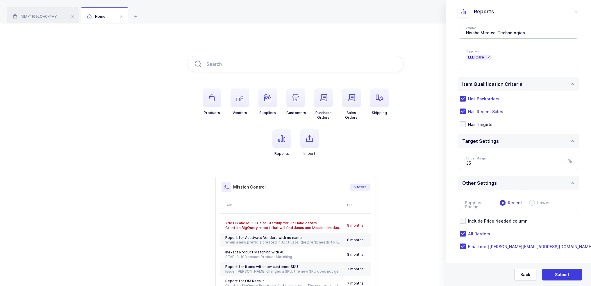
scroll to position [0, 0]
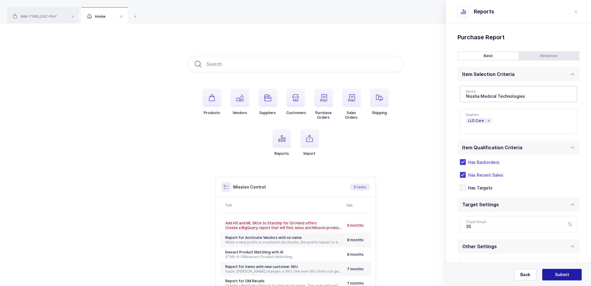
click at [568, 273] on span "Submit" at bounding box center [562, 274] width 14 height 6
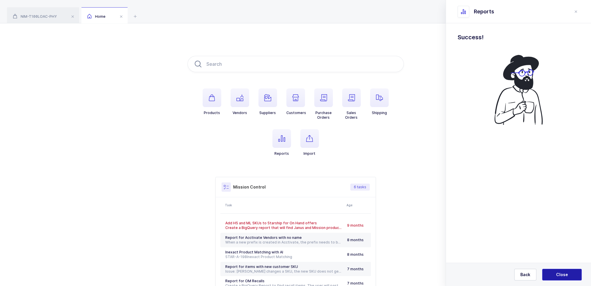
click at [570, 271] on button "Close" at bounding box center [562, 275] width 40 height 12
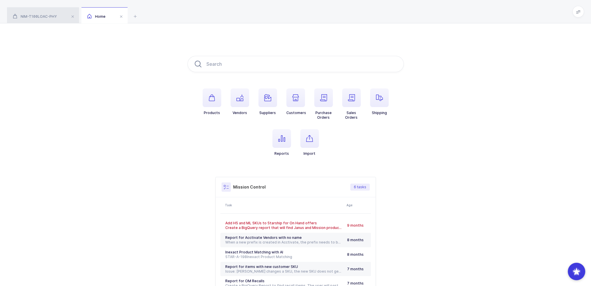
click at [48, 11] on div "NIM-T100LOAC-PHY" at bounding box center [43, 15] width 72 height 16
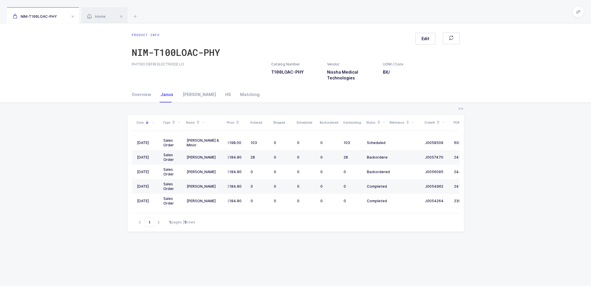
click at [191, 83] on div "Product info NIM-T100LOAC-PHY Edit PHYSIO DEFIB ELECTRODE LO Catalog Number T10…" at bounding box center [295, 54] width 591 height 63
click at [191, 90] on div "[PERSON_NAME]" at bounding box center [199, 95] width 43 height 16
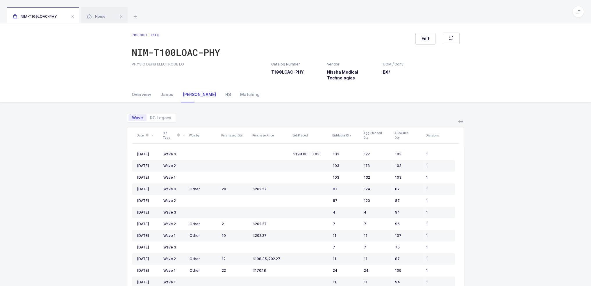
click at [221, 94] on div "HS" at bounding box center [228, 95] width 15 height 16
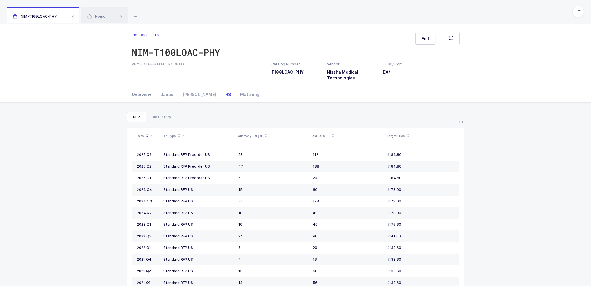
click at [137, 92] on div "Overview" at bounding box center [144, 95] width 24 height 16
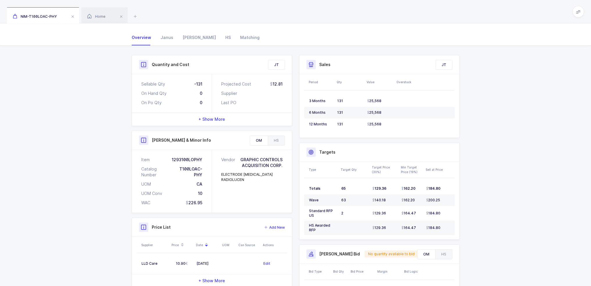
scroll to position [58, 0]
click at [278, 135] on div "HS" at bounding box center [276, 139] width 17 height 9
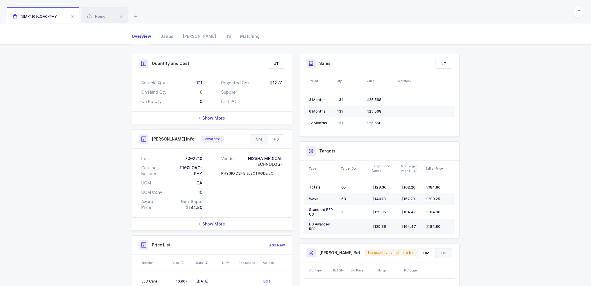
click at [257, 139] on div "OM" at bounding box center [259, 139] width 18 height 9
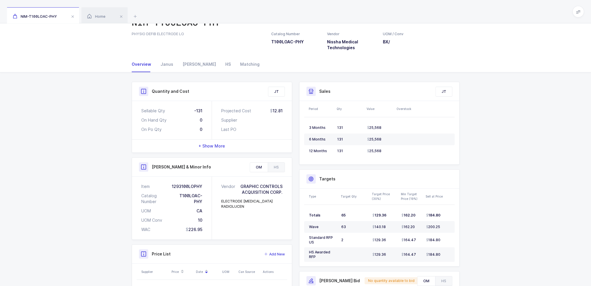
scroll to position [0, 0]
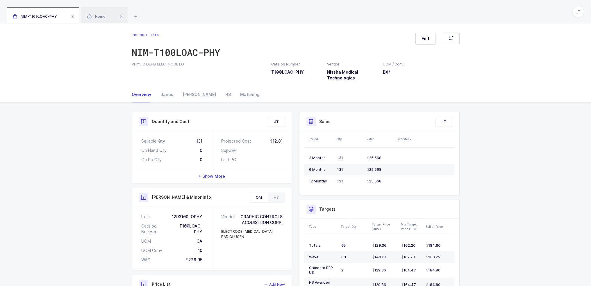
drag, startPoint x: 390, startPoint y: 78, endPoint x: 341, endPoint y: 32, distance: 67.2
click at [341, 32] on div "Product info NIM-T100LOAC-PHY Edit PHYSIO DEFIB ELECTRODE LO Catalog Number T10…" at bounding box center [295, 54] width 591 height 63
click at [159, 94] on div "Janus" at bounding box center [167, 95] width 22 height 16
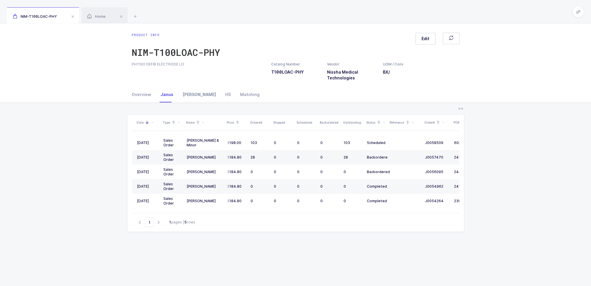
click at [190, 95] on div "[PERSON_NAME]" at bounding box center [199, 95] width 43 height 16
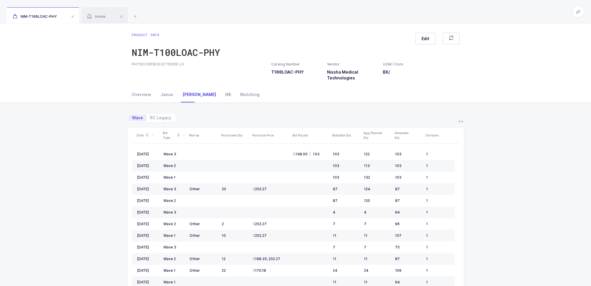
click at [221, 92] on div "HS" at bounding box center [228, 95] width 15 height 16
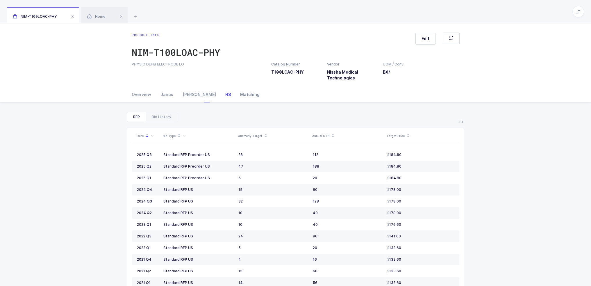
click at [235, 94] on div "Matching" at bounding box center [247, 95] width 24 height 16
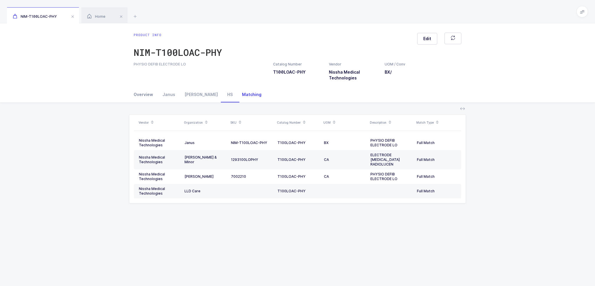
click at [142, 94] on div "Overview" at bounding box center [146, 95] width 24 height 16
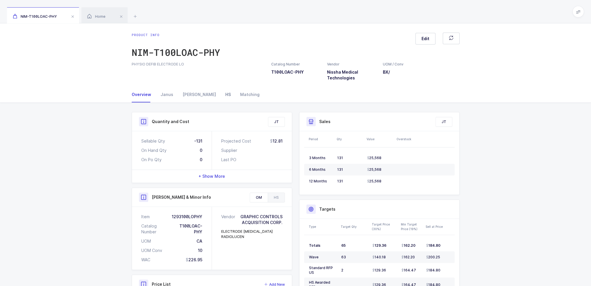
click at [221, 94] on div "HS" at bounding box center [228, 95] width 15 height 16
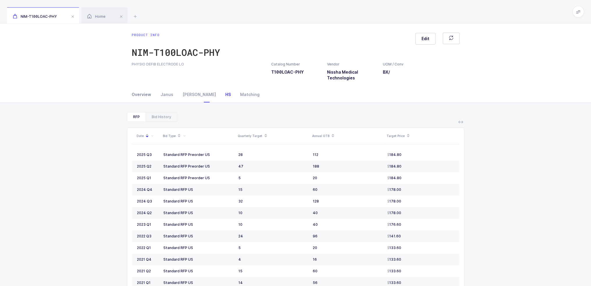
click at [143, 93] on div "Overview" at bounding box center [144, 95] width 24 height 16
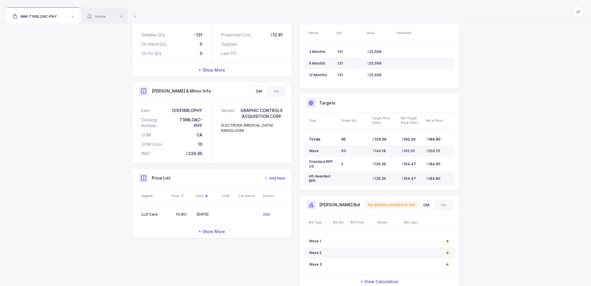
scroll to position [126, 0]
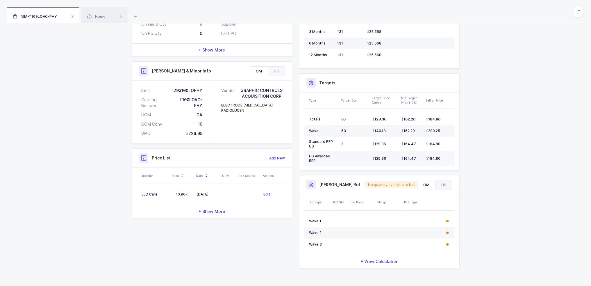
drag, startPoint x: 467, startPoint y: 153, endPoint x: 452, endPoint y: 157, distance: 16.1
click at [452, 157] on div "Quantity and Cost JT Sellable Qty -131 On Hand Qty 0 On Po Qty 0 Projected Cost…" at bounding box center [295, 131] width 591 height 310
click at [452, 157] on td "184.80" at bounding box center [439, 158] width 31 height 15
drag, startPoint x: 249, startPoint y: 238, endPoint x: 44, endPoint y: 153, distance: 222.3
click at [44, 153] on div "Quantity and Cost JT Sellable Qty -131 On Hand Qty 0 On Po Qty 0 Projected Cost…" at bounding box center [295, 131] width 591 height 310
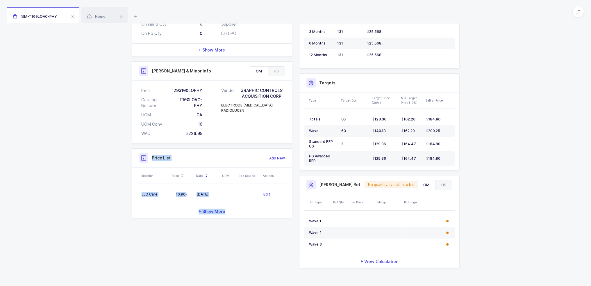
click at [44, 153] on div "Quantity and Cost JT Sellable Qty -131 On Hand Qty 0 On Po Qty 0 Projected Cost…" at bounding box center [295, 131] width 591 height 310
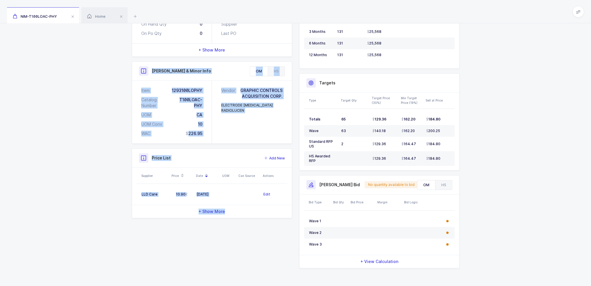
drag, startPoint x: 85, startPoint y: 62, endPoint x: 249, endPoint y: 244, distance: 244.2
click at [249, 243] on div "Quantity and Cost JT Sellable Qty -131 On Hand Qty 0 On Po Qty 0 Projected Cost…" at bounding box center [295, 131] width 591 height 310
click at [249, 244] on div "Quantity and Cost JT Sellable Qty -131 On Hand Qty 0 On Po Qty 0 Projected Cost…" at bounding box center [295, 129] width 335 height 287
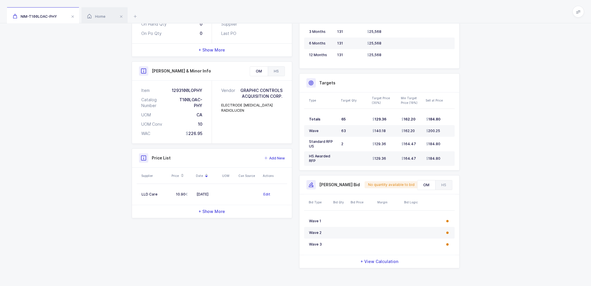
click at [272, 74] on div "HS" at bounding box center [276, 71] width 17 height 9
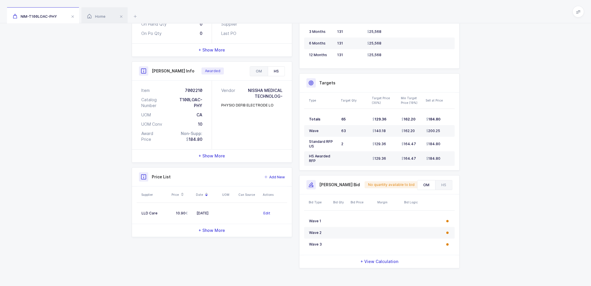
click at [260, 74] on div "OM" at bounding box center [259, 71] width 18 height 9
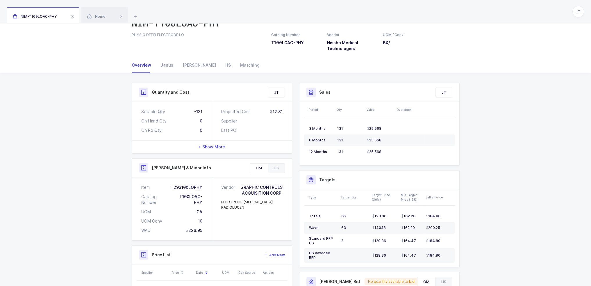
scroll to position [0, 0]
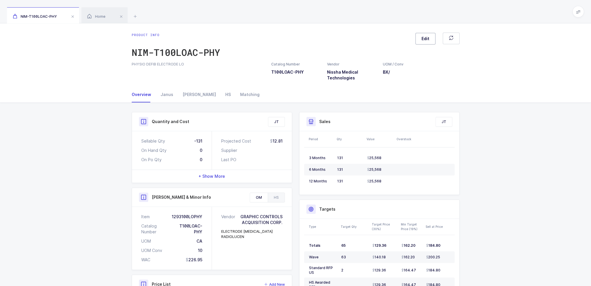
click at [421, 43] on button "Edit" at bounding box center [425, 39] width 20 height 12
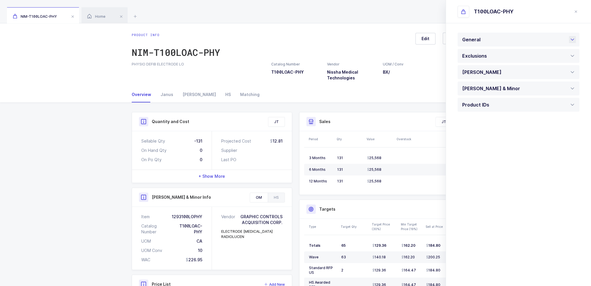
click at [486, 45] on div "General" at bounding box center [518, 40] width 122 height 14
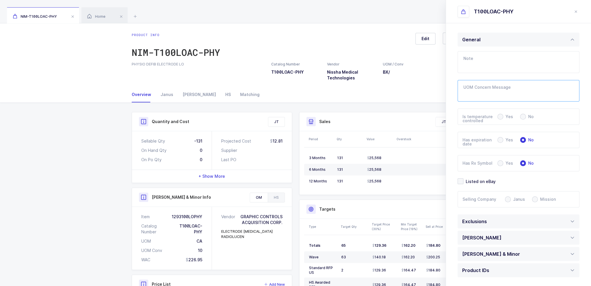
click at [490, 81] on textarea "UOM Concern Message" at bounding box center [518, 91] width 122 height 22
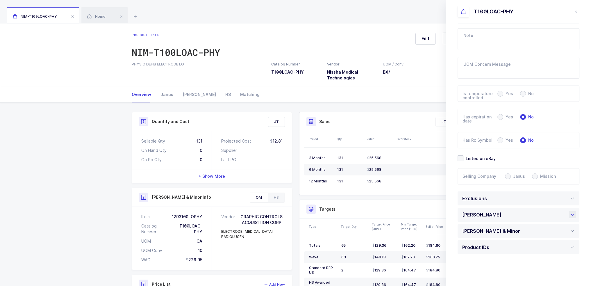
click at [475, 215] on div "Henry Schein" at bounding box center [483, 214] width 42 height 14
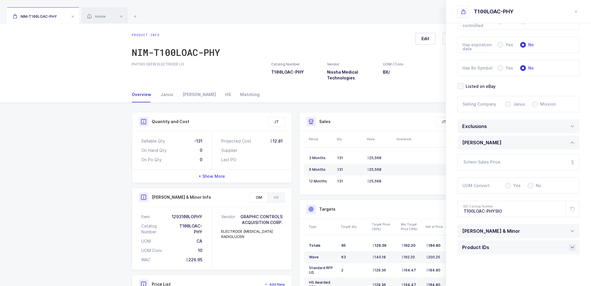
click at [513, 246] on div "Product IDs" at bounding box center [518, 247] width 122 height 14
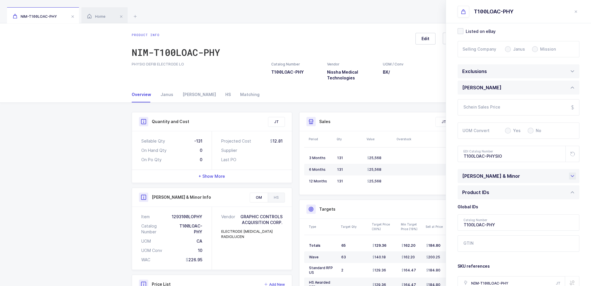
scroll to position [248, 0]
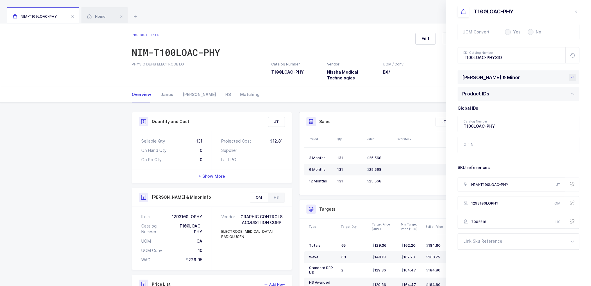
click at [494, 74] on div "Owens & Minor" at bounding box center [492, 77] width 61 height 14
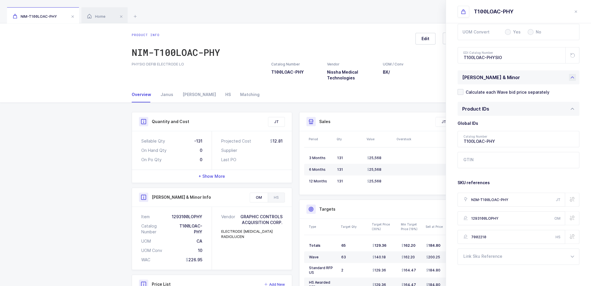
click at [500, 74] on div "Owens & Minor" at bounding box center [518, 77] width 122 height 14
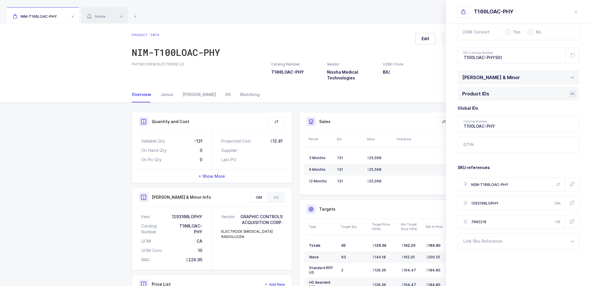
click at [491, 89] on div "Product IDs" at bounding box center [518, 94] width 122 height 14
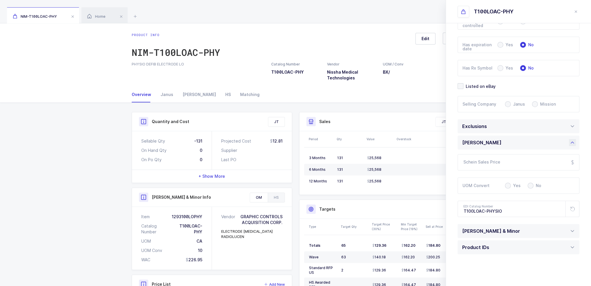
click at [489, 145] on div "Henry Schein" at bounding box center [481, 142] width 39 height 14
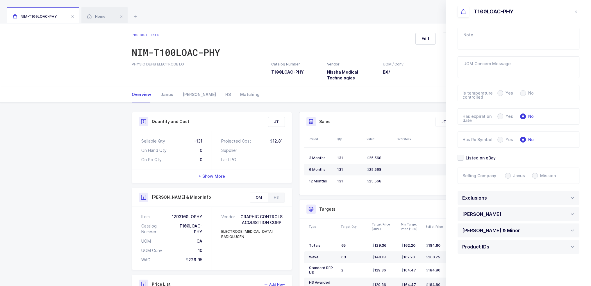
scroll to position [23, 0]
click at [573, 10] on icon "close drawer" at bounding box center [575, 11] width 5 height 5
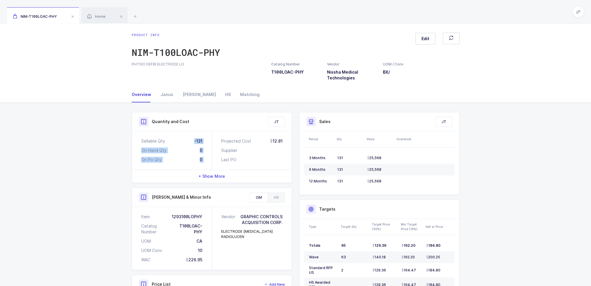
drag, startPoint x: 176, startPoint y: 138, endPoint x: 221, endPoint y: 138, distance: 45.6
click at [221, 138] on div "Sellable Qty -131 On Hand Qty 0 On Po Qty 0 Projected Cost 12.81 Supplier Last …" at bounding box center [212, 150] width 160 height 38
click at [219, 138] on div "Projected Cost 12.81 Supplier Last PO" at bounding box center [252, 150] width 80 height 38
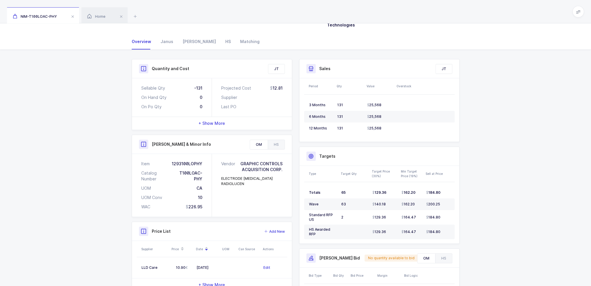
scroll to position [0, 0]
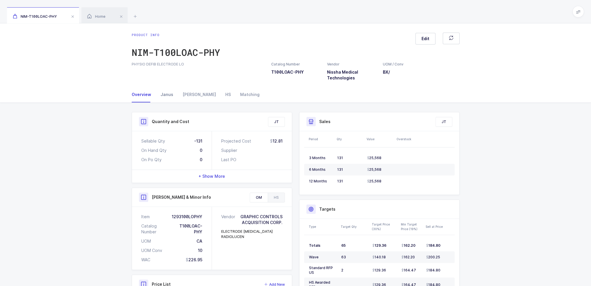
click at [168, 98] on div "Janus" at bounding box center [167, 95] width 22 height 16
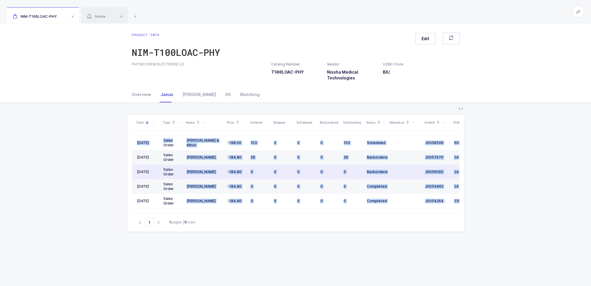
drag, startPoint x: 184, startPoint y: 136, endPoint x: 281, endPoint y: 216, distance: 126.2
click at [281, 213] on div "Date Type Name Price Ordered Shipped Scheduled Backordered Outstanding Status R…" at bounding box center [295, 163] width 327 height 98
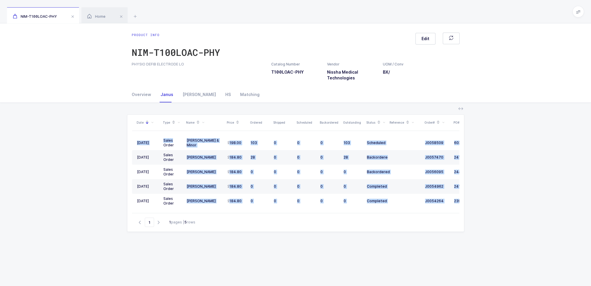
click at [284, 209] on table "08/28/2025 Sales Order Owens & Minor 198.00 103 0 0 0 103 Scheduled J0058509 60…" at bounding box center [315, 172] width 366 height 82
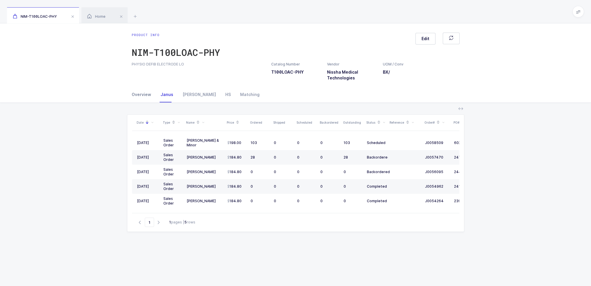
click at [138, 94] on div "Overview" at bounding box center [144, 95] width 24 height 16
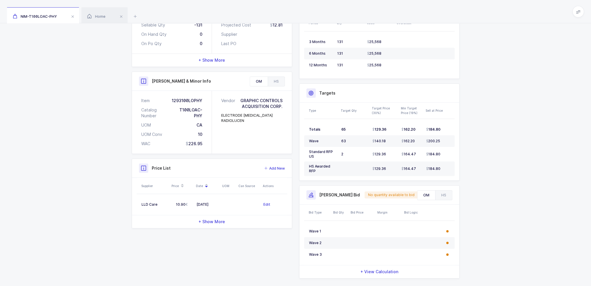
scroll to position [116, 0]
drag, startPoint x: 194, startPoint y: 132, endPoint x: 198, endPoint y: 120, distance: 12.6
click at [198, 120] on div "Item 1293100LOPHY Catalog Number T100LOAC-PHY UOM CA UOM Conv 10 WAC 226.95" at bounding box center [172, 121] width 80 height 63
click at [272, 76] on div "HS" at bounding box center [276, 80] width 17 height 9
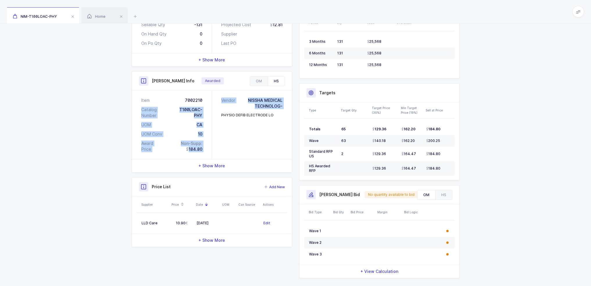
drag, startPoint x: 190, startPoint y: 118, endPoint x: 212, endPoint y: 136, distance: 27.9
click at [212, 136] on div "Item 7002210 Catalog Number T100LOAC-PHY UOM CA UOM Conv 10 Award Price Non-Sup…" at bounding box center [212, 124] width 160 height 69
click at [212, 136] on div "Vendor NISSHA MEDICAL TECHNOLOG- PHYSIO DEFIB ELECTRODE LO" at bounding box center [252, 124] width 80 height 69
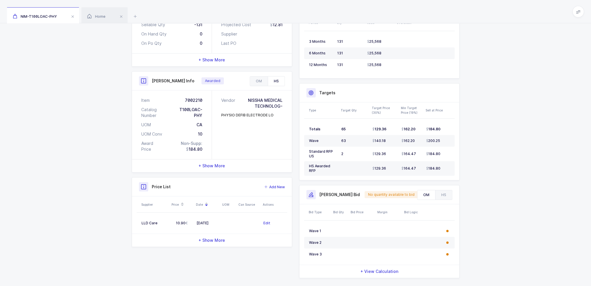
click at [225, 159] on div "+ Show More" at bounding box center [212, 165] width 160 height 13
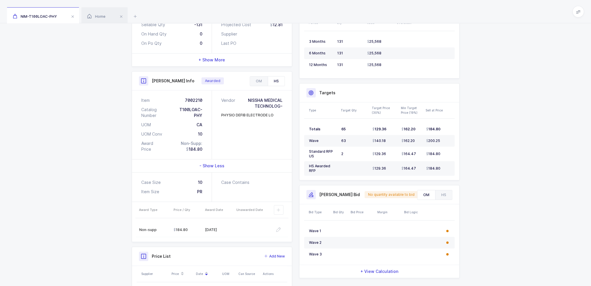
click at [225, 159] on div "- Show Less" at bounding box center [212, 165] width 160 height 13
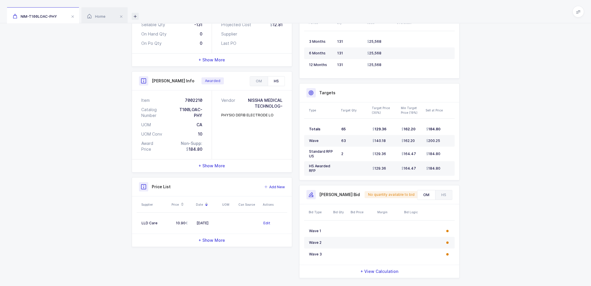
click at [132, 17] on icon at bounding box center [135, 16] width 7 height 7
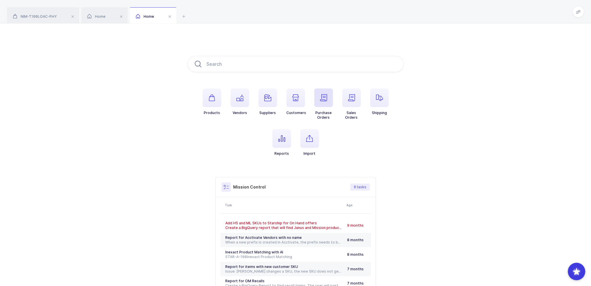
click at [320, 96] on icon "button" at bounding box center [323, 97] width 7 height 7
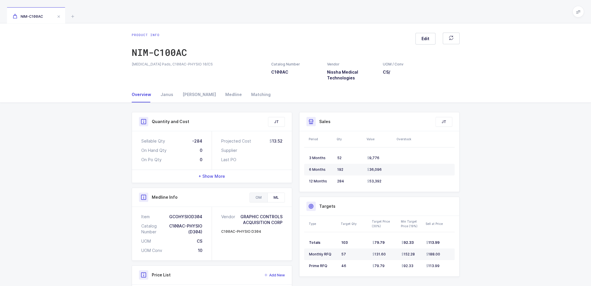
click at [256, 199] on div "OM" at bounding box center [259, 197] width 18 height 9
click at [275, 195] on div "ML" at bounding box center [275, 197] width 17 height 9
click at [74, 15] on icon at bounding box center [72, 16] width 7 height 7
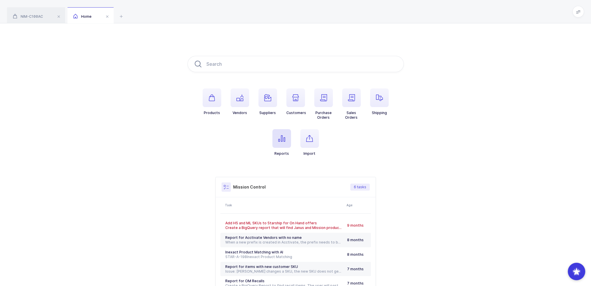
click at [278, 136] on icon "button" at bounding box center [281, 138] width 7 height 7
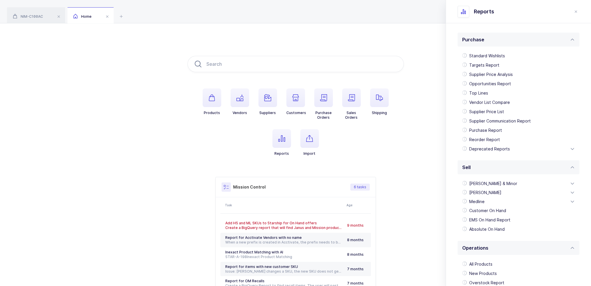
click at [414, 120] on div "Products Vendors Suppliers Customers Purchase Orders Sales Orders Shipping Repo…" at bounding box center [295, 182] width 591 height 319
drag, startPoint x: 572, startPoint y: 10, endPoint x: 574, endPoint y: 12, distance: 3.3
click at [0, 0] on header "Reports" at bounding box center [0, 0] width 0 height 0
click at [0, 0] on icon "close drawer" at bounding box center [0, 0] width 0 height 0
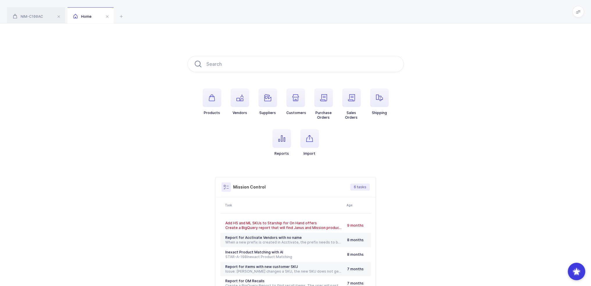
drag, startPoint x: 393, startPoint y: 159, endPoint x: 303, endPoint y: 31, distance: 155.8
click at [303, 31] on div "Products Vendors Suppliers Customers Purchase Orders Sales Orders Shipping Repo…" at bounding box center [295, 182] width 591 height 319
drag, startPoint x: 303, startPoint y: 31, endPoint x: 344, endPoint y: 155, distance: 129.9
click at [344, 155] on div "Products Vendors Suppliers Customers Purchase Orders Sales Orders Shipping Repo…" at bounding box center [295, 182] width 591 height 319
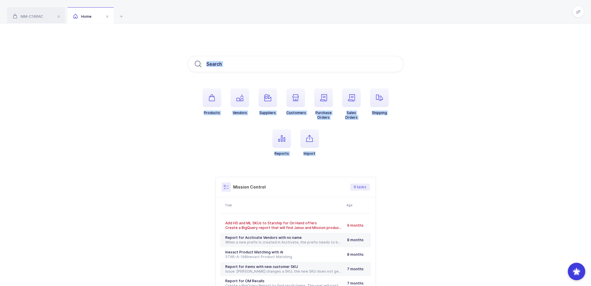
click at [344, 155] on ul "Products Vendors Suppliers Customers Purchase Orders Sales Orders Shipping Repo…" at bounding box center [295, 126] width 216 height 77
drag, startPoint x: 339, startPoint y: 157, endPoint x: 171, endPoint y: 103, distance: 176.8
click at [171, 103] on div "Products Vendors Suppliers Customers Purchase Orders Sales Orders Shipping Repo…" at bounding box center [295, 182] width 591 height 319
drag, startPoint x: 171, startPoint y: 103, endPoint x: 330, endPoint y: 152, distance: 166.7
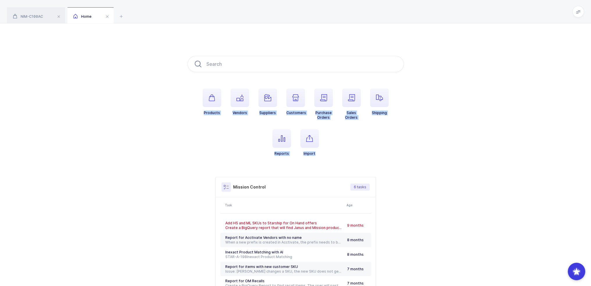
click at [330, 152] on div "Products Vendors Suppliers Customers Purchase Orders Sales Orders Shipping Repo…" at bounding box center [295, 182] width 591 height 319
click at [330, 152] on ul "Products Vendors Suppliers Customers Purchase Orders Sales Orders Shipping Repo…" at bounding box center [295, 126] width 216 height 77
drag, startPoint x: 377, startPoint y: 168, endPoint x: 232, endPoint y: 37, distance: 195.4
click at [232, 37] on div "Products Vendors Suppliers Customers Purchase Orders Sales Orders Shipping Repo…" at bounding box center [295, 182] width 591 height 319
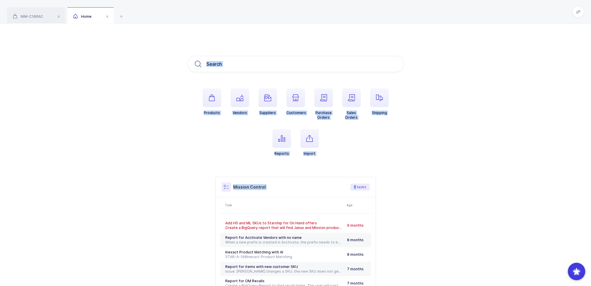
drag, startPoint x: 232, startPoint y: 37, endPoint x: 352, endPoint y: 169, distance: 179.4
click at [352, 169] on div "Products Vendors Suppliers Customers Purchase Orders Sales Orders Shipping Repo…" at bounding box center [295, 182] width 591 height 319
click at [352, 162] on ul "Products Vendors Suppliers Customers Purchase Orders Sales Orders Shipping Repo…" at bounding box center [295, 126] width 216 height 77
drag, startPoint x: 357, startPoint y: 168, endPoint x: 194, endPoint y: 103, distance: 174.8
click at [194, 103] on div "Products Vendors Suppliers Customers Purchase Orders Sales Orders Shipping Repo…" at bounding box center [295, 183] width 216 height 254
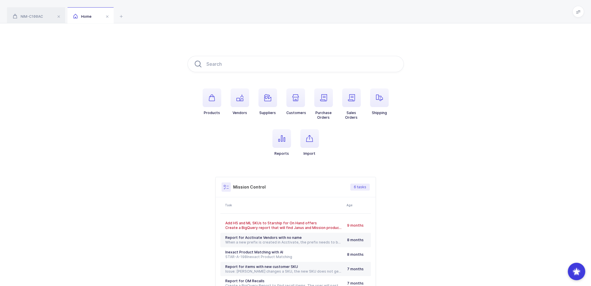
click at [194, 103] on ul "Products Vendors Suppliers Customers Purchase Orders Sales Orders Shipping Repo…" at bounding box center [295, 126] width 216 height 77
drag, startPoint x: 194, startPoint y: 103, endPoint x: 341, endPoint y: 148, distance: 153.1
click at [341, 148] on ul "Products Vendors Suppliers Customers Purchase Orders Sales Orders Shipping Repo…" at bounding box center [295, 126] width 216 height 77
drag, startPoint x: 341, startPoint y: 148, endPoint x: 174, endPoint y: 106, distance: 171.7
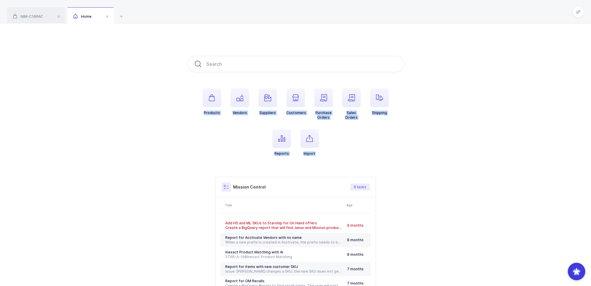
click at [176, 106] on div "Products Vendors Suppliers Customers Purchase Orders Sales Orders Shipping Repo…" at bounding box center [295, 182] width 591 height 319
click at [174, 105] on div "Products Vendors Suppliers Customers Purchase Orders Sales Orders Shipping Repo…" at bounding box center [295, 182] width 591 height 319
drag, startPoint x: 174, startPoint y: 105, endPoint x: 400, endPoint y: 176, distance: 236.8
click at [400, 176] on div "Products Vendors Suppliers Customers Purchase Orders Sales Orders Shipping Repo…" at bounding box center [295, 182] width 591 height 319
click at [399, 156] on ul "Products Vendors Suppliers Customers Purchase Orders Sales Orders Shipping Repo…" at bounding box center [295, 126] width 216 height 77
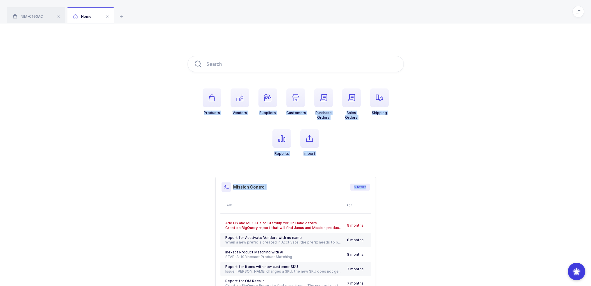
drag, startPoint x: 363, startPoint y: 152, endPoint x: 141, endPoint y: 50, distance: 244.6
click at [141, 50] on div "Products Vendors Suppliers Customers Purchase Orders Sales Orders Shipping Repo…" at bounding box center [295, 182] width 591 height 319
drag, startPoint x: 141, startPoint y: 50, endPoint x: 353, endPoint y: 165, distance: 241.7
click at [353, 165] on div "Products Vendors Suppliers Customers Purchase Orders Sales Orders Shipping Repo…" at bounding box center [295, 182] width 591 height 319
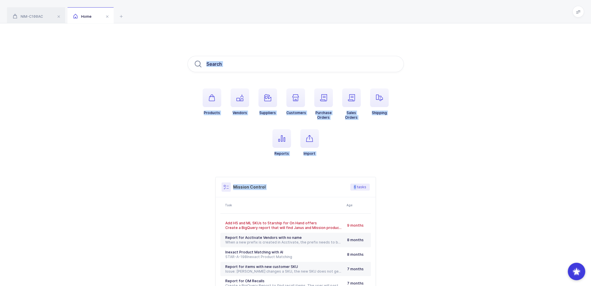
click at [353, 165] on div "Products Vendors Suppliers Customers Purchase Orders Sales Orders Shipping Repo…" at bounding box center [295, 183] width 216 height 254
drag, startPoint x: 357, startPoint y: 160, endPoint x: 215, endPoint y: 42, distance: 184.5
click at [215, 42] on div "Products Vendors Suppliers Customers Purchase Orders Sales Orders Shipping Repo…" at bounding box center [295, 182] width 591 height 319
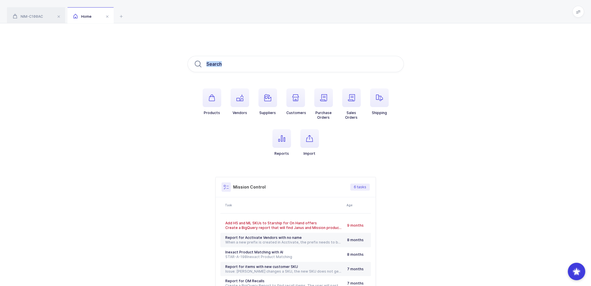
drag, startPoint x: 206, startPoint y: 15, endPoint x: 340, endPoint y: 151, distance: 191.1
click at [340, 151] on div "NIM-C100AC Home Product info NIM-C100AC Edit Defibrillator Pads, C100AC-PHYSIO …" at bounding box center [295, 171] width 591 height 342
click at [340, 151] on ul "Products Vendors Suppliers Customers Purchase Orders Sales Orders Shipping Repo…" at bounding box center [295, 126] width 216 height 77
drag, startPoint x: 340, startPoint y: 151, endPoint x: 102, endPoint y: 2, distance: 281.0
click at [102, 2] on div "NIM-C100AC Home Product info NIM-C100AC Edit Defibrillator Pads, C100AC-PHYSIO …" at bounding box center [295, 171] width 591 height 342
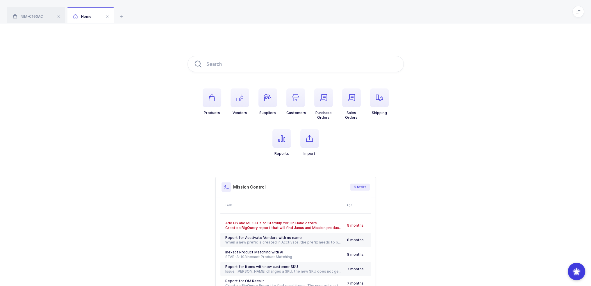
click at [153, 10] on div "NIM-C100AC Home" at bounding box center [295, 11] width 591 height 23
drag, startPoint x: 153, startPoint y: 10, endPoint x: 359, endPoint y: 153, distance: 250.2
click at [359, 153] on div "NIM-C100AC Home Product info NIM-C100AC Edit Defibrillator Pads, C100AC-PHYSIO …" at bounding box center [295, 171] width 591 height 342
click at [359, 153] on ul "Products Vendors Suppliers Customers Purchase Orders Sales Orders Shipping Repo…" at bounding box center [295, 126] width 216 height 77
drag, startPoint x: 344, startPoint y: 160, endPoint x: 208, endPoint y: 4, distance: 207.0
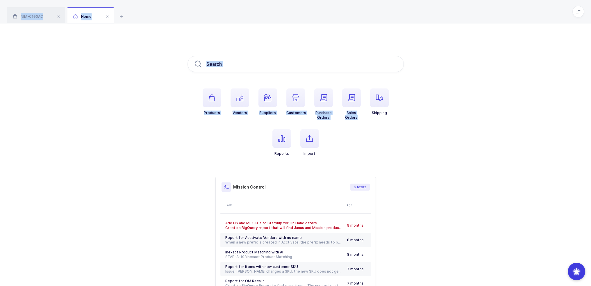
click at [208, 4] on div "NIM-C100AC Home Product info NIM-C100AC Edit Defibrillator Pads, C100AC-PHYSIO …" at bounding box center [295, 171] width 591 height 342
click at [205, 7] on div "NIM-C100AC Home" at bounding box center [295, 11] width 591 height 23
drag, startPoint x: 205, startPoint y: 7, endPoint x: 334, endPoint y: 155, distance: 196.7
click at [334, 155] on div "NIM-C100AC Home Product info NIM-C100AC Edit Defibrillator Pads, C100AC-PHYSIO …" at bounding box center [295, 171] width 591 height 342
click at [334, 155] on ul "Products Vendors Suppliers Customers Purchase Orders Sales Orders Shipping Repo…" at bounding box center [295, 126] width 216 height 77
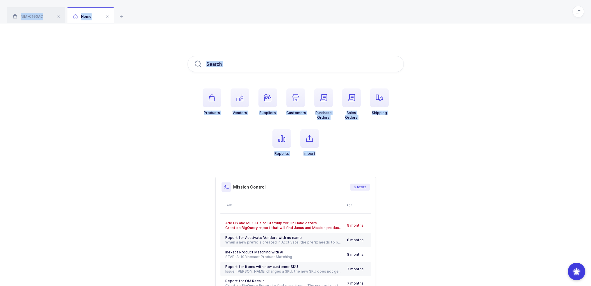
drag, startPoint x: 334, startPoint y: 155, endPoint x: 157, endPoint y: 10, distance: 228.8
click at [157, 10] on div "NIM-C100AC Home Product info NIM-C100AC Edit Defibrillator Pads, C100AC-PHYSIO …" at bounding box center [295, 171] width 591 height 342
click at [157, 10] on div "NIM-C100AC Home" at bounding box center [295, 11] width 591 height 23
drag, startPoint x: 157, startPoint y: 10, endPoint x: 332, endPoint y: 157, distance: 228.1
click at [332, 157] on div "NIM-C100AC Home Product info NIM-C100AC Edit Defibrillator Pads, C100AC-PHYSIO …" at bounding box center [295, 171] width 591 height 342
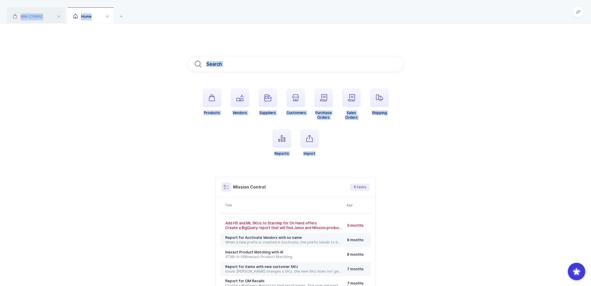
click at [332, 157] on ul "Products Vendors Suppliers Customers Purchase Orders Sales Orders Shipping Repo…" at bounding box center [295, 126] width 216 height 77
drag, startPoint x: 332, startPoint y: 157, endPoint x: 277, endPoint y: 18, distance: 149.1
click at [277, 18] on div "NIM-C100AC Home Product info NIM-C100AC Edit Defibrillator Pads, C100AC-PHYSIO …" at bounding box center [295, 171] width 591 height 342
click at [277, 18] on div "NIM-C100AC Home" at bounding box center [295, 11] width 591 height 23
drag, startPoint x: 277, startPoint y: 18, endPoint x: 328, endPoint y: 162, distance: 152.9
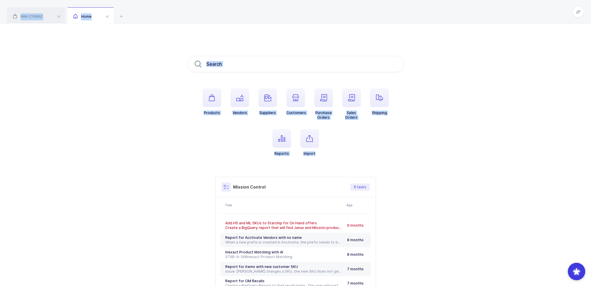
click at [328, 162] on div "NIM-C100AC Home Product info NIM-C100AC Edit Defibrillator Pads, C100AC-PHYSIO …" at bounding box center [295, 171] width 591 height 342
click at [328, 162] on ul "Products Vendors Suppliers Customers Purchase Orders Sales Orders Shipping Repo…" at bounding box center [295, 126] width 216 height 77
drag, startPoint x: 328, startPoint y: 162, endPoint x: 150, endPoint y: 15, distance: 231.3
click at [150, 15] on div "NIM-C100AC Home Product info NIM-C100AC Edit Defibrillator Pads, C100AC-PHYSIO …" at bounding box center [295, 171] width 591 height 342
click at [150, 15] on div "NIM-C100AC Home" at bounding box center [295, 11] width 591 height 23
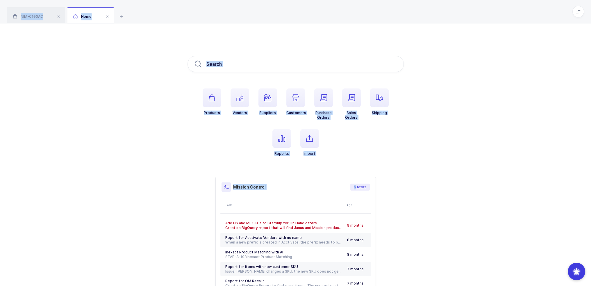
drag, startPoint x: 150, startPoint y: 15, endPoint x: 342, endPoint y: 167, distance: 245.2
click at [342, 167] on div "NIM-C100AC Home Product info NIM-C100AC Edit Defibrillator Pads, C100AC-PHYSIO …" at bounding box center [295, 171] width 591 height 342
click at [342, 167] on div "Products Vendors Suppliers Customers Purchase Orders Sales Orders Shipping Repo…" at bounding box center [295, 183] width 216 height 254
drag, startPoint x: 348, startPoint y: 155, endPoint x: 170, endPoint y: 12, distance: 228.2
click at [170, 12] on div "NIM-C100AC Home Product info NIM-C100AC Edit Defibrillator Pads, C100AC-PHYSIO …" at bounding box center [295, 171] width 591 height 342
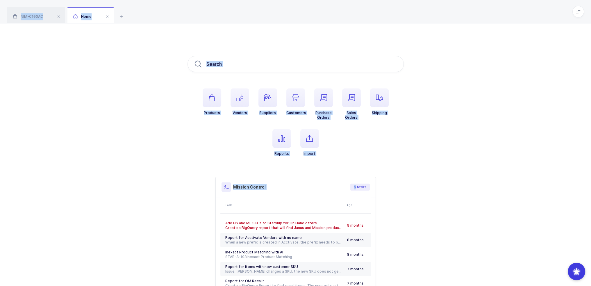
click at [170, 12] on div "NIM-C100AC Home" at bounding box center [295, 11] width 591 height 23
drag, startPoint x: 170, startPoint y: 12, endPoint x: 344, endPoint y: 158, distance: 227.5
click at [344, 158] on div "NIM-C100AC Home Product info NIM-C100AC Edit Defibrillator Pads, C100AC-PHYSIO …" at bounding box center [295, 171] width 591 height 342
click at [344, 158] on ul "Products Vendors Suppliers Customers Purchase Orders Sales Orders Shipping Repo…" at bounding box center [295, 126] width 216 height 77
drag, startPoint x: 344, startPoint y: 158, endPoint x: 184, endPoint y: 18, distance: 213.3
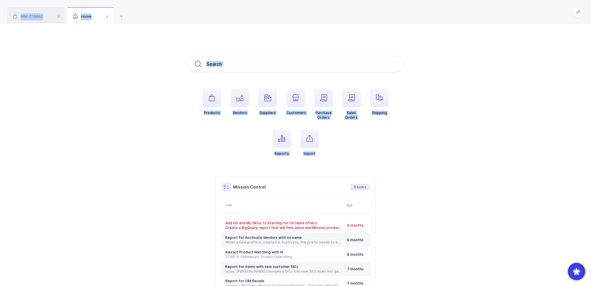
click at [184, 18] on div "NIM-C100AC Home Product info NIM-C100AC Edit Defibrillator Pads, C100AC-PHYSIO …" at bounding box center [295, 171] width 591 height 342
click at [350, 50] on div "Products Vendors Suppliers Customers Purchase Orders Sales Orders Shipping Repo…" at bounding box center [295, 182] width 591 height 319
drag, startPoint x: 351, startPoint y: 22, endPoint x: 375, endPoint y: 140, distance: 120.7
click at [375, 140] on div "NIM-C100AC Home Product info NIM-C100AC Edit Defibrillator Pads, C100AC-PHYSIO …" at bounding box center [295, 171] width 591 height 342
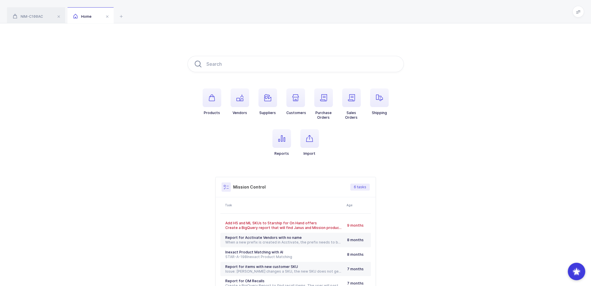
click at [375, 140] on ul "Products Vendors Suppliers Customers Purchase Orders Sales Orders Shipping Repo…" at bounding box center [295, 126] width 216 height 77
click at [368, 152] on ul "Products Vendors Suppliers Customers Purchase Orders Sales Orders Shipping Repo…" at bounding box center [295, 126] width 216 height 77
drag, startPoint x: 368, startPoint y: 152, endPoint x: 319, endPoint y: 15, distance: 145.2
click at [319, 15] on div "NIM-C100AC Home Product info NIM-C100AC Edit Defibrillator Pads, C100AC-PHYSIO …" at bounding box center [295, 171] width 591 height 342
click at [319, 15] on div "NIM-C100AC Home" at bounding box center [295, 11] width 591 height 23
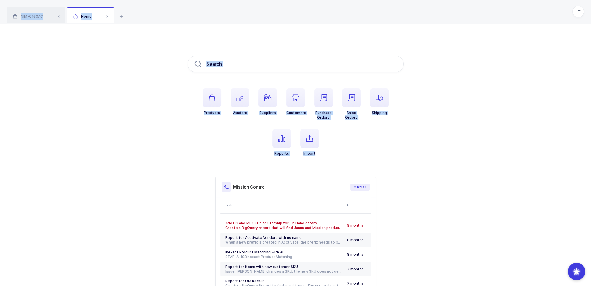
drag
click at [332, 156] on div "NIM-C100AC Home Product info NIM-C100AC Edit Defibrillator Pads, C100AC-PHYSIO …" at bounding box center [295, 171] width 591 height 342
click at [332, 156] on ul "Products Vendors Suppliers Customers Purchase Orders Sales Orders Shipping Repo…" at bounding box center [295, 126] width 216 height 77
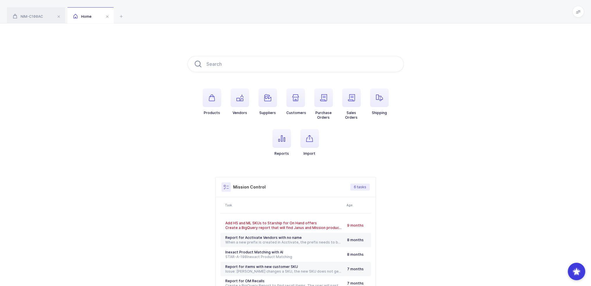
click at [115, 88] on div "Products Vendors Suppliers Customers Purchase Orders Sales Orders Shipping Repo…" at bounding box center [295, 182] width 591 height 319
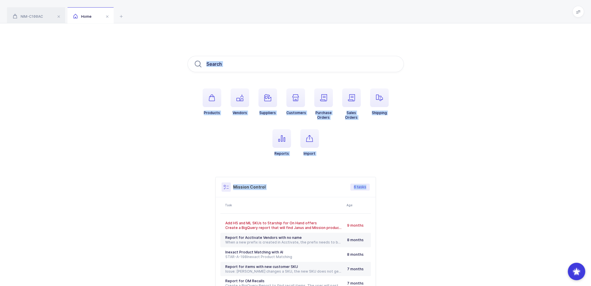
drag, startPoint x: 451, startPoint y: 167, endPoint x: 325, endPoint y: 26, distance: 188.5
click at [325, 26] on div "Products Vendors Suppliers Customers Purchase Orders Sales Orders Shipping Repo…" at bounding box center [295, 182] width 591 height 319
drag, startPoint x: 325, startPoint y: 26, endPoint x: 431, endPoint y: 255, distance: 252.1
click at [431, 255] on div "Products Vendors Suppliers Customers Purchase Orders Sales Orders Shipping Repo…" at bounding box center [295, 182] width 591 height 319
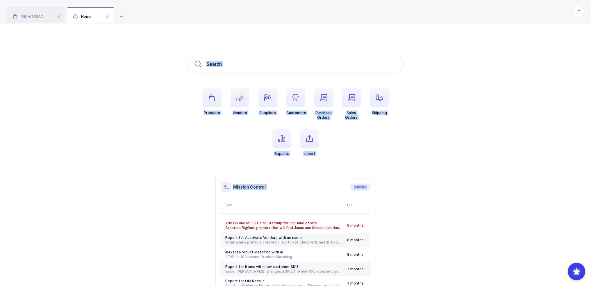
click at [431, 255] on div "Products Vendors Suppliers Customers Purchase Orders Sales Orders Shipping Repo…" at bounding box center [295, 182] width 591 height 319
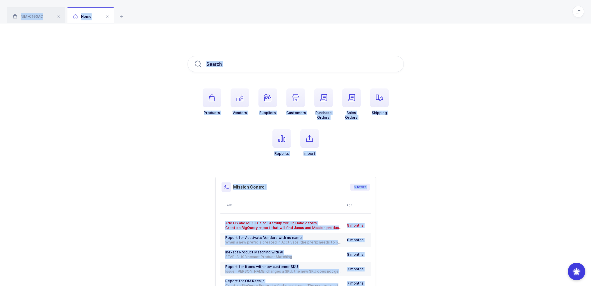
drag, startPoint x: 431, startPoint y: 255, endPoint x: 130, endPoint y: 10, distance: 388.2
click at [130, 10] on div "NIM-C100AC Home Product info NIM-C100AC Edit Defibrillator Pads, C100AC-PHYSIO …" at bounding box center [295, 171] width 591 height 342
click at [130, 10] on div "NIM-C100AC Home" at bounding box center [295, 11] width 591 height 23
drag, startPoint x: 130, startPoint y: 10, endPoint x: 355, endPoint y: 299, distance: 366.7
click at [355, 285] on html "Apps Core Warehouse Admin Mission Control Purchasing Joey H. Logout Account Joe…" at bounding box center [295, 171] width 591 height 342
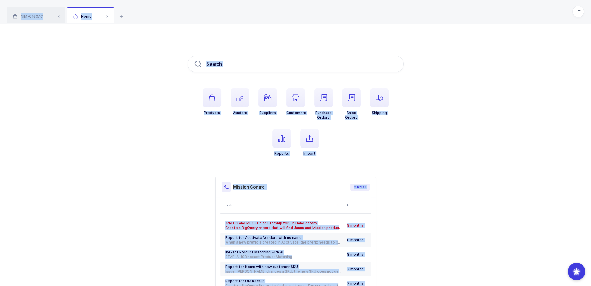
click at [402, 34] on div "Products Vendors Suppliers Customers Purchase Orders Sales Orders Shipping Repo…" at bounding box center [295, 182] width 591 height 319
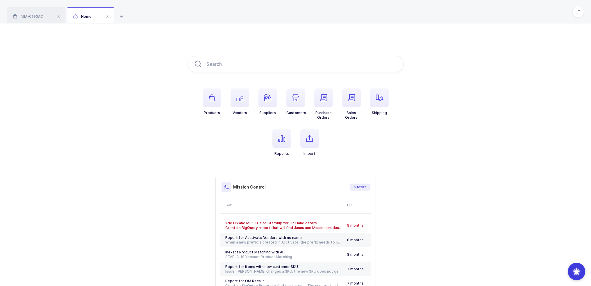
drag, startPoint x: 418, startPoint y: 22, endPoint x: 438, endPoint y: 144, distance: 124.3
click at [438, 144] on div "NIM-C100AC Home Product info NIM-C100AC Edit Defibrillator Pads, C100AC-PHYSIO …" at bounding box center [295, 171] width 591 height 342
click at [438, 144] on div "Products Vendors Suppliers Customers Purchase Orders Sales Orders Shipping Repo…" at bounding box center [295, 182] width 591 height 319
drag, startPoint x: 416, startPoint y: 165, endPoint x: 393, endPoint y: 179, distance: 26.9
click at [393, 179] on div "Products Vendors Suppliers Customers Purchase Orders Sales Orders Shipping Repo…" at bounding box center [295, 182] width 591 height 319
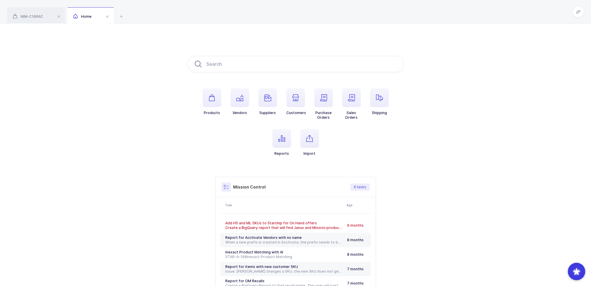
click at [393, 179] on div "Mission Control 6 tasks Task Age Add HS and ML SKUs to Starship for On Hand off…" at bounding box center [295, 243] width 216 height 133
drag, startPoint x: 328, startPoint y: 162, endPoint x: 308, endPoint y: 17, distance: 145.4
click at [308, 17] on div "NIM-C100AC Home Product info NIM-C100AC Edit Defibrillator Pads, C100AC-PHYSIO …" at bounding box center [295, 171] width 591 height 342
click at [308, 18] on div "NIM-C100AC Home" at bounding box center [295, 11] width 591 height 23
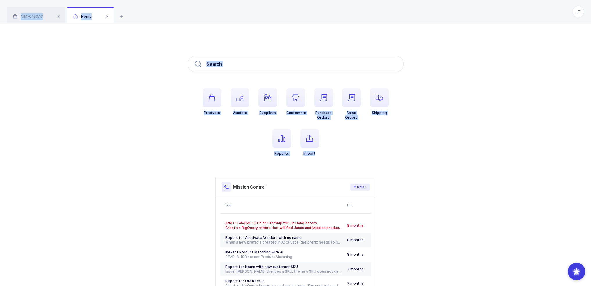
drag, startPoint x: 308, startPoint y: 18, endPoint x: 339, endPoint y: 145, distance: 130.8
click at [339, 145] on div "NIM-C100AC Home Product info NIM-C100AC Edit Defibrillator Pads, C100AC-PHYSIO …" at bounding box center [295, 171] width 591 height 342
click at [339, 145] on ul "Products Vendors Suppliers Customers Purchase Orders Sales Orders Shipping Repo…" at bounding box center [295, 126] width 216 height 77
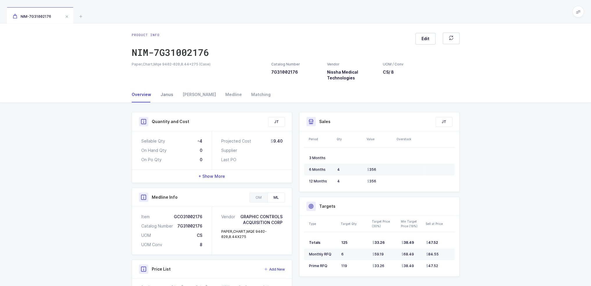
click at [167, 96] on div "Janus" at bounding box center [167, 95] width 22 height 16
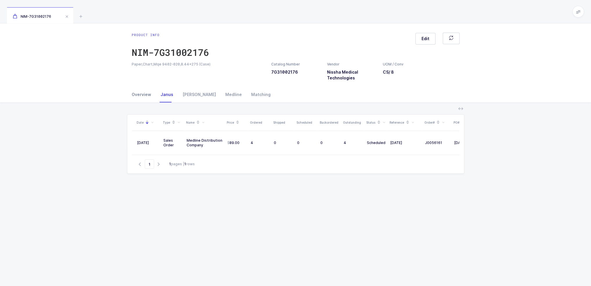
click at [143, 95] on div "Overview" at bounding box center [144, 95] width 24 height 16
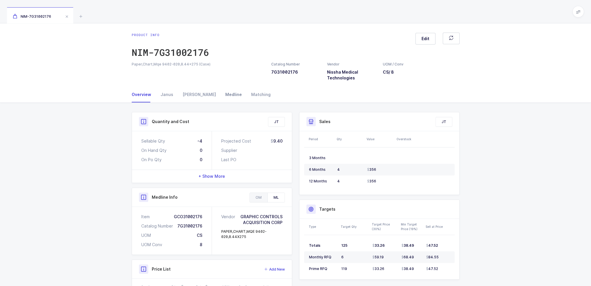
click at [221, 95] on div "Medline" at bounding box center [234, 95] width 26 height 16
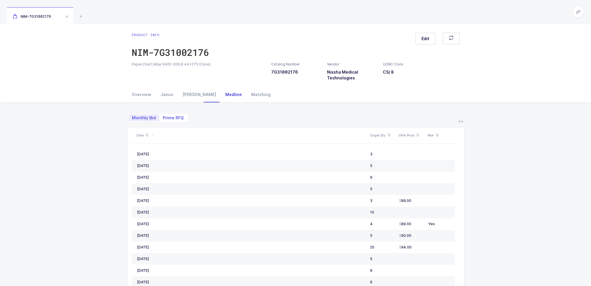
click at [180, 116] on span "Prime RFQ" at bounding box center [173, 118] width 21 height 4
click at [163, 116] on input "Prime RFQ" at bounding box center [161, 116] width 4 height 4
radio input "true"
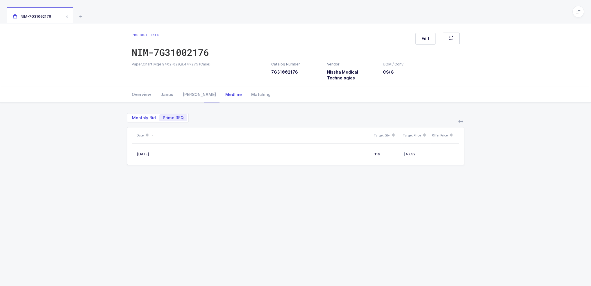
click at [156, 115] on span "Monthly Bid" at bounding box center [143, 117] width 31 height 7
click at [132, 115] on input "Monthly Bid" at bounding box center [130, 116] width 4 height 4
radio input "true"
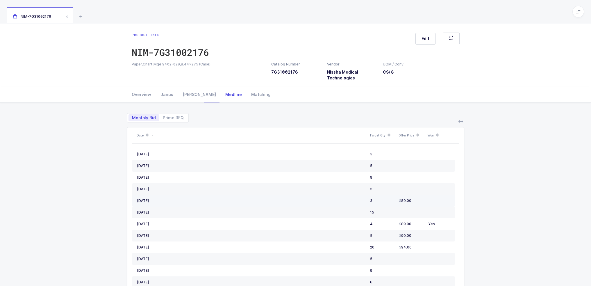
click at [427, 197] on tr "[DATE] 3 89.00" at bounding box center [293, 201] width 323 height 12
drag, startPoint x: 420, startPoint y: 163, endPoint x: 422, endPoint y: 196, distance: 33.2
click at [422, 196] on td "89.00" at bounding box center [411, 201] width 29 height 12
drag, startPoint x: 421, startPoint y: 202, endPoint x: 419, endPoint y: 200, distance: 3.1
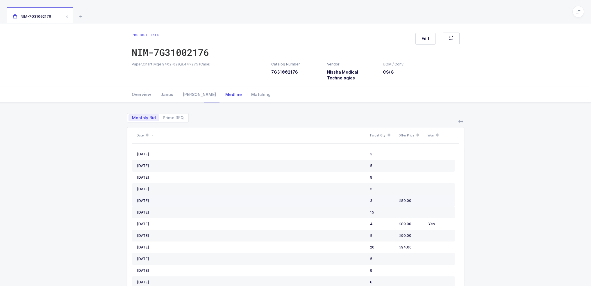
click at [419, 200] on div "89.00" at bounding box center [411, 200] width 24 height 5
drag, startPoint x: 434, startPoint y: 149, endPoint x: 435, endPoint y: 201, distance: 51.4
click at [435, 201] on td at bounding box center [440, 201] width 29 height 12
drag, startPoint x: 435, startPoint y: 201, endPoint x: 436, endPoint y: 206, distance: 5.6
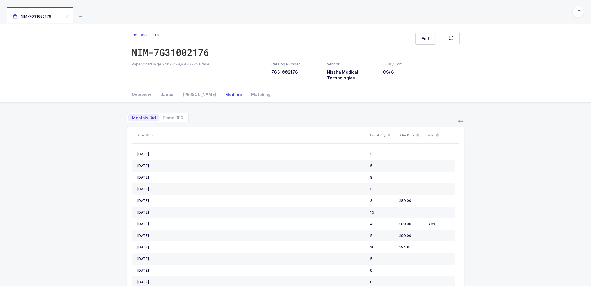
drag, startPoint x: 429, startPoint y: 233, endPoint x: 428, endPoint y: 229, distance: 4.7
click at [428, 229] on td "Yes" at bounding box center [440, 224] width 29 height 12
drag, startPoint x: 428, startPoint y: 244, endPoint x: 424, endPoint y: 196, distance: 47.8
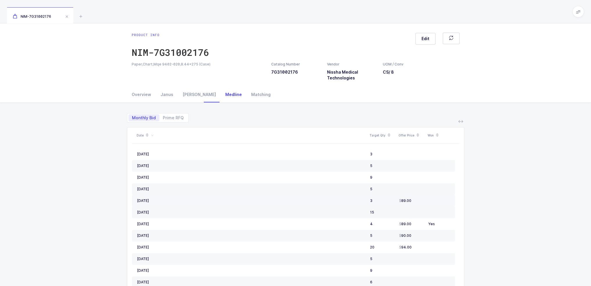
click at [424, 196] on td "89.00" at bounding box center [411, 201] width 29 height 12
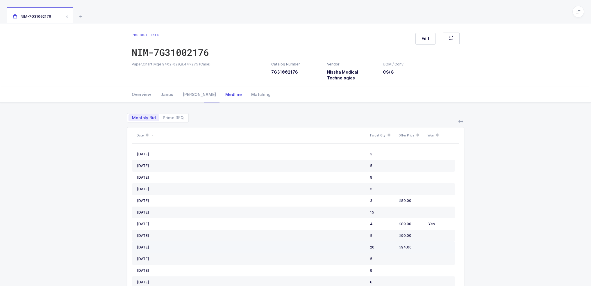
drag, startPoint x: 423, startPoint y: 205, endPoint x: 429, endPoint y: 244, distance: 38.9
click at [219, 119] on div "Monthly Bid Prime RFQ" at bounding box center [295, 115] width 337 height 14
click at [171, 111] on div "Monthly Bid Prime RFQ" at bounding box center [295, 115] width 337 height 14
click at [171, 115] on span "Prime RFQ" at bounding box center [173, 117] width 28 height 7
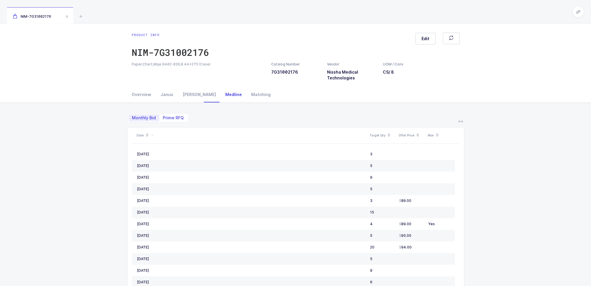
click at [163, 115] on input "Prime RFQ" at bounding box center [161, 116] width 4 height 4
radio input "true"
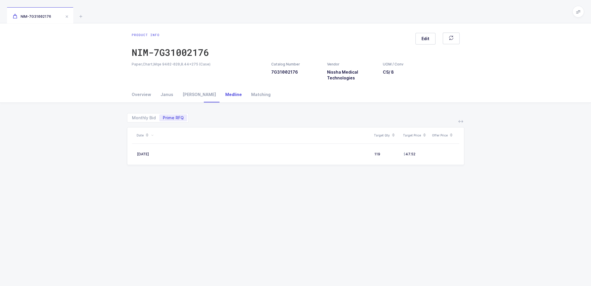
click at [141, 122] on div "Monthly Bid Prime RFQ" at bounding box center [158, 117] width 62 height 9
click at [135, 122] on div "Monthly Bid Prime RFQ" at bounding box center [158, 117] width 62 height 9
click at [142, 115] on span "Monthly Bid" at bounding box center [143, 117] width 31 height 7
click at [132, 115] on input "Monthly Bid" at bounding box center [130, 116] width 4 height 4
radio input "true"
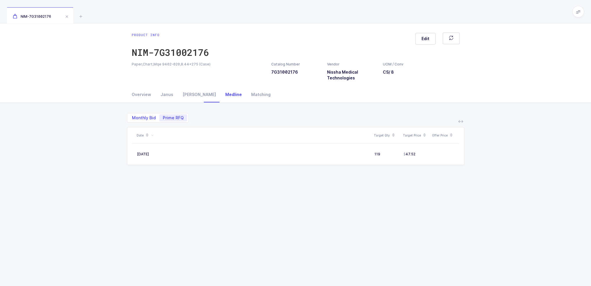
radio input "false"
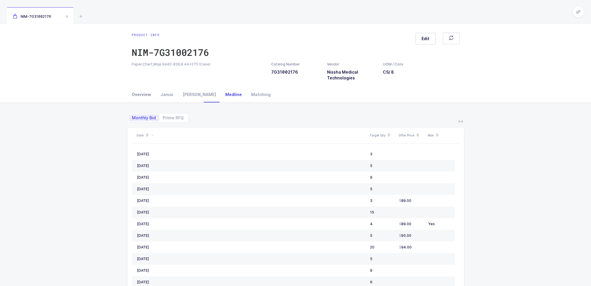
click at [148, 93] on div "Overview" at bounding box center [144, 95] width 24 height 16
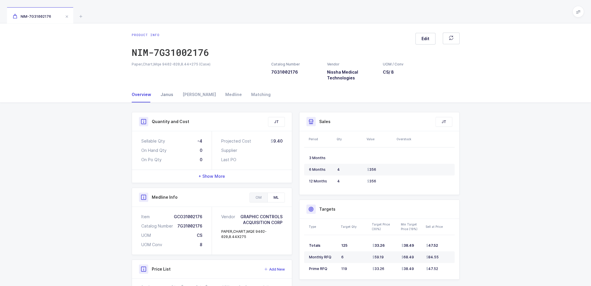
click at [162, 92] on div "Janus" at bounding box center [167, 95] width 22 height 16
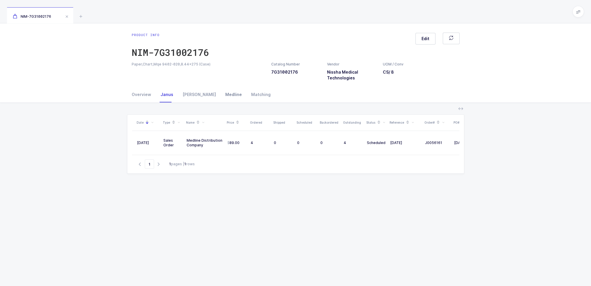
click at [221, 94] on div "Medline" at bounding box center [234, 95] width 26 height 16
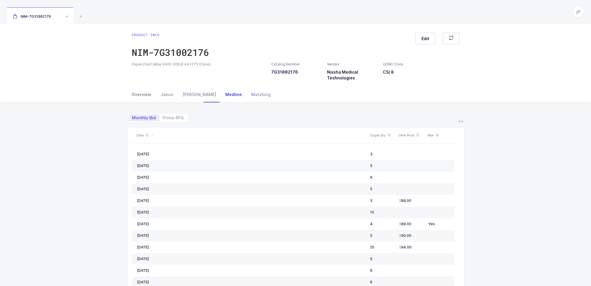
click at [146, 94] on div "Overview" at bounding box center [144, 95] width 24 height 16
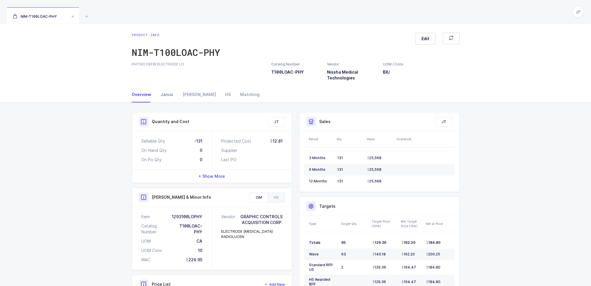
click at [158, 95] on div "Janus" at bounding box center [167, 95] width 22 height 16
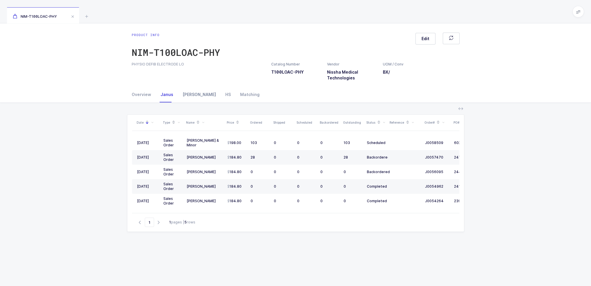
click at [182, 92] on div "[PERSON_NAME]" at bounding box center [199, 95] width 43 height 16
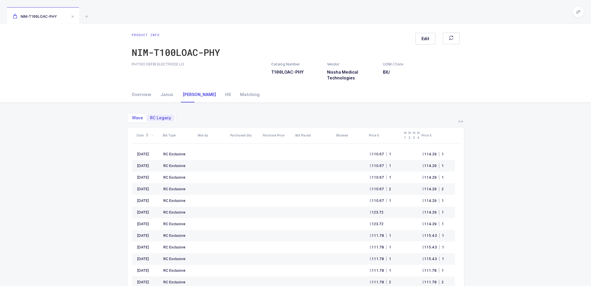
click at [144, 117] on span "Wave" at bounding box center [137, 117] width 18 height 7
click at [132, 117] on input "Wave" at bounding box center [130, 116] width 4 height 4
radio input "true"
radio input "false"
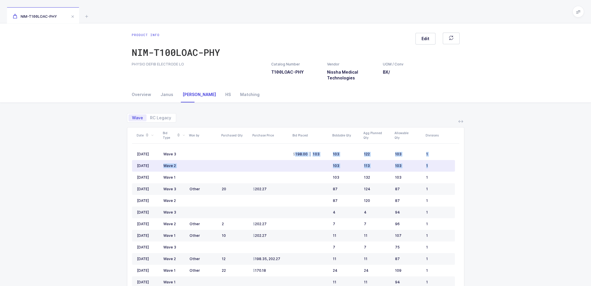
drag, startPoint x: 176, startPoint y: 153, endPoint x: 449, endPoint y: 160, distance: 272.4
click at [449, 160] on td "1" at bounding box center [439, 166] width 31 height 12
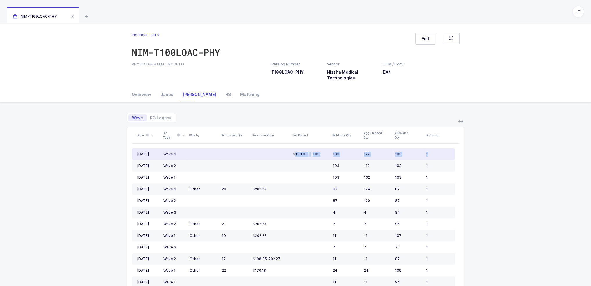
drag, startPoint x: 449, startPoint y: 158, endPoint x: 272, endPoint y: 151, distance: 177.4
click at [272, 151] on tr "[DATE] Wave 3 198.00 | 103 103 122 103 1" at bounding box center [293, 154] width 323 height 12
click at [272, 151] on td at bounding box center [270, 154] width 40 height 12
drag, startPoint x: 271, startPoint y: 151, endPoint x: 441, endPoint y: 154, distance: 170.0
click at [441, 154] on tr "[DATE] Wave 3 198.00 | 103 103 122 103 1" at bounding box center [293, 154] width 323 height 12
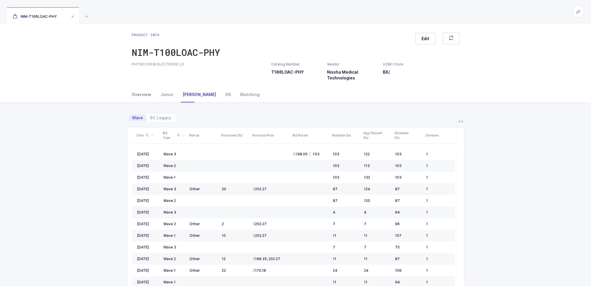
click at [137, 93] on div "Overview" at bounding box center [144, 95] width 24 height 16
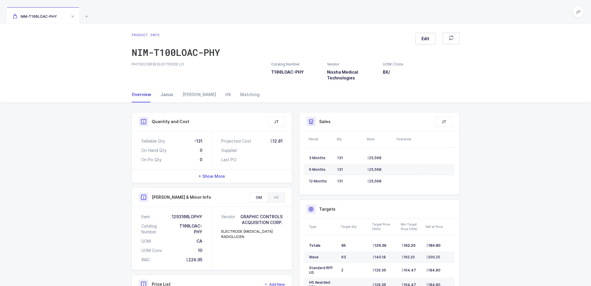
drag, startPoint x: 149, startPoint y: 92, endPoint x: 157, endPoint y: 93, distance: 7.9
click at [155, 92] on div "Overview [PERSON_NAME] HS Matching" at bounding box center [196, 95] width 128 height 16
click at [158, 93] on div "Janus" at bounding box center [167, 95] width 22 height 16
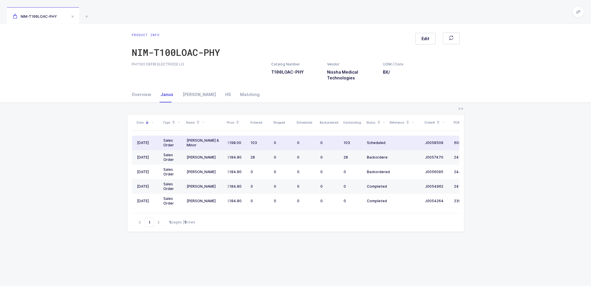
drag, startPoint x: 167, startPoint y: 143, endPoint x: 440, endPoint y: 146, distance: 272.6
click at [440, 146] on div "Date Type Name Price Ordered Shipped Scheduled Backordered Outstanding Status R…" at bounding box center [295, 163] width 327 height 98
click at [416, 144] on td at bounding box center [405, 142] width 35 height 15
drag, startPoint x: 399, startPoint y: 143, endPoint x: 185, endPoint y: 142, distance: 213.3
click at [185, 142] on tr "[DATE] Sales Order [PERSON_NAME] & Minor 198.00 103 0 0 0 103 Scheduled J005850…" at bounding box center [315, 142] width 366 height 15
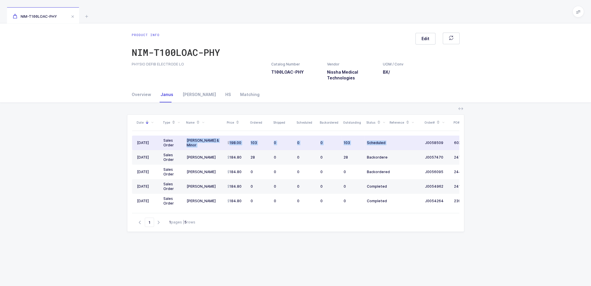
click at [185, 142] on td "[PERSON_NAME] & Minor" at bounding box center [204, 142] width 41 height 15
drag, startPoint x: 185, startPoint y: 142, endPoint x: 395, endPoint y: 143, distance: 209.8
click at [395, 143] on tr "[DATE] Sales Order [PERSON_NAME] & Minor 198.00 103 0 0 0 103 Scheduled J005850…" at bounding box center [315, 142] width 366 height 15
click at [395, 143] on td at bounding box center [405, 142] width 35 height 15
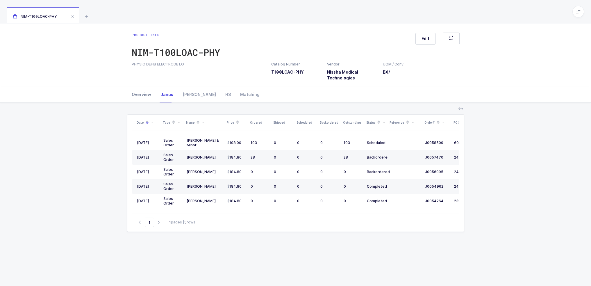
click at [140, 96] on div "Overview" at bounding box center [144, 95] width 24 height 16
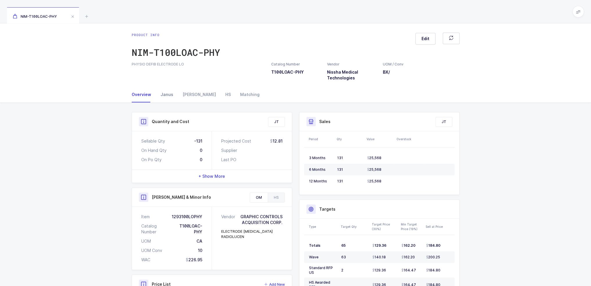
click at [167, 91] on div "Janus" at bounding box center [167, 95] width 22 height 16
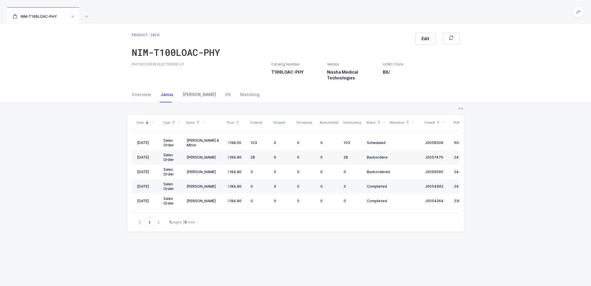
click at [192, 96] on div "[PERSON_NAME]" at bounding box center [199, 95] width 43 height 16
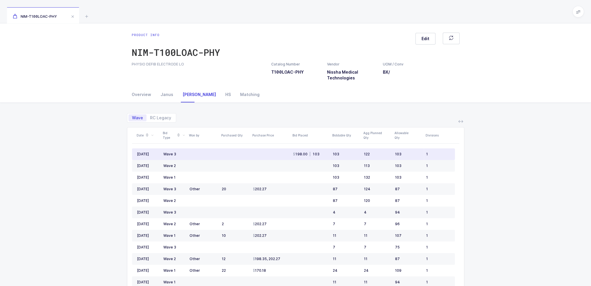
click at [441, 154] on div "1" at bounding box center [438, 154] width 24 height 5
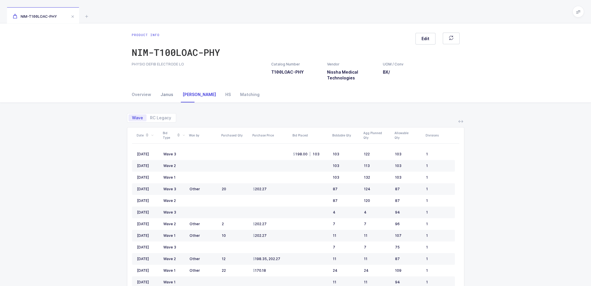
click at [160, 101] on div "Janus" at bounding box center [167, 95] width 22 height 16
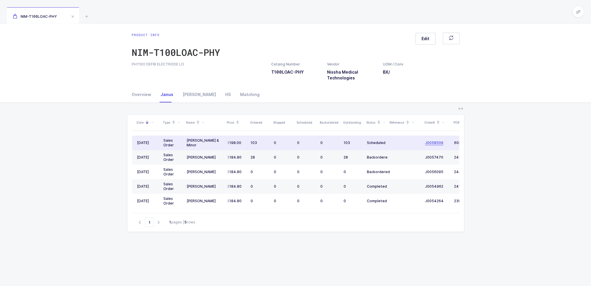
drag, startPoint x: 215, startPoint y: 144, endPoint x: 435, endPoint y: 144, distance: 220.6
click at [435, 144] on tr "08/28/2025 Sales Order Owens & Minor 198.00 103 0 0 0 103 Scheduled J0058509 60…" at bounding box center [315, 142] width 366 height 15
click at [435, 144] on span "J0058509" at bounding box center [434, 142] width 18 height 5
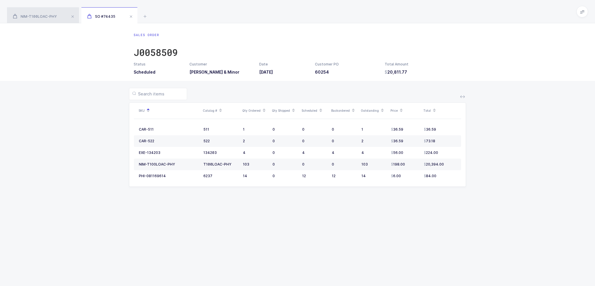
click at [50, 15] on span "NIM-T100LOAC-PHY" at bounding box center [35, 16] width 44 height 4
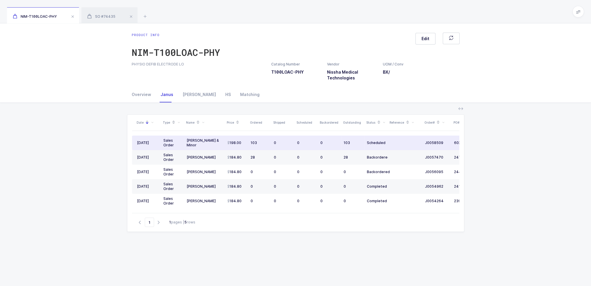
click at [285, 142] on div "0" at bounding box center [283, 142] width 19 height 5
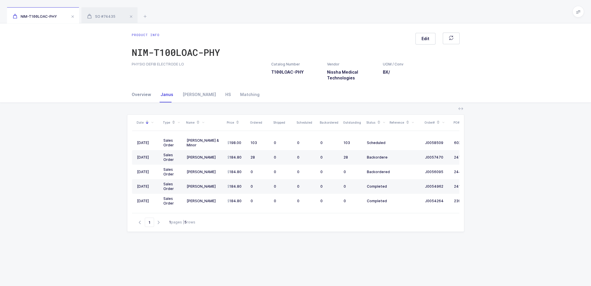
click at [136, 99] on div "Overview" at bounding box center [144, 95] width 24 height 16
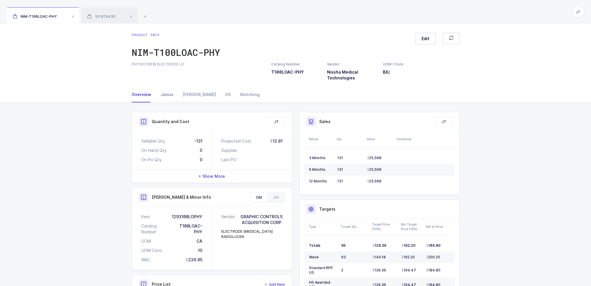
click at [171, 93] on div "Janus" at bounding box center [167, 95] width 22 height 16
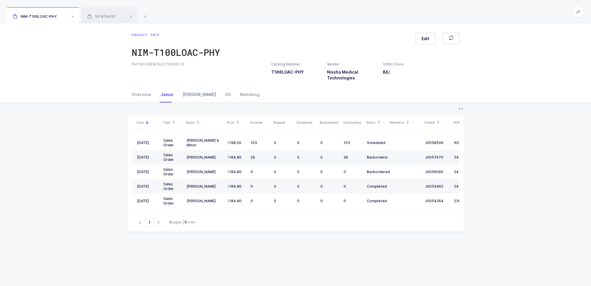
click at [180, 93] on div "[PERSON_NAME]" at bounding box center [199, 95] width 43 height 16
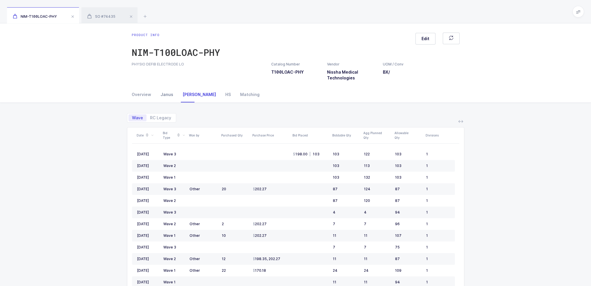
click at [170, 95] on div "Janus" at bounding box center [167, 95] width 22 height 16
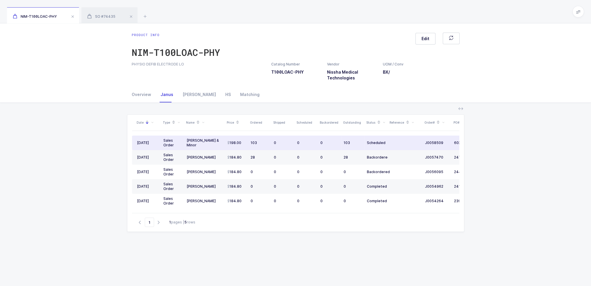
drag, startPoint x: 241, startPoint y: 143, endPoint x: 238, endPoint y: 146, distance: 4.5
click at [238, 146] on td "198.00" at bounding box center [236, 142] width 23 height 15
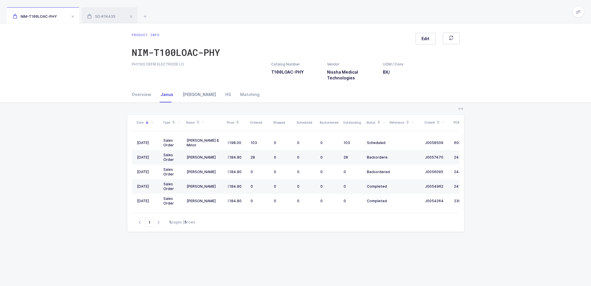
click at [191, 92] on div "Owens" at bounding box center [199, 95] width 43 height 16
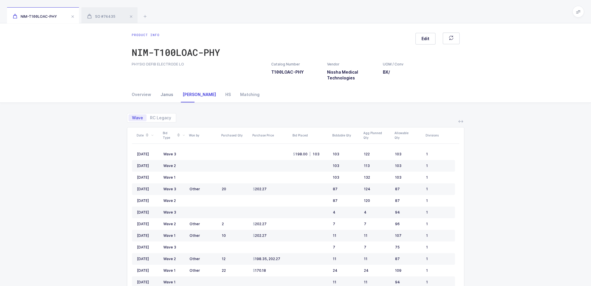
click at [164, 95] on div "Janus" at bounding box center [167, 95] width 22 height 16
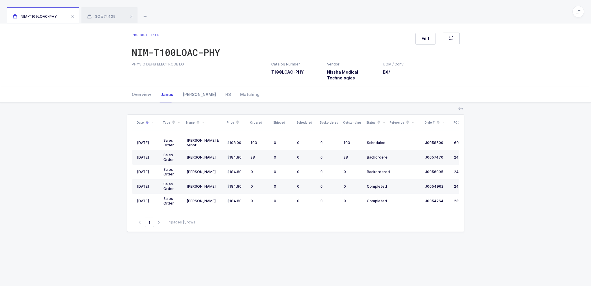
click at [186, 93] on div "Owens" at bounding box center [199, 95] width 43 height 16
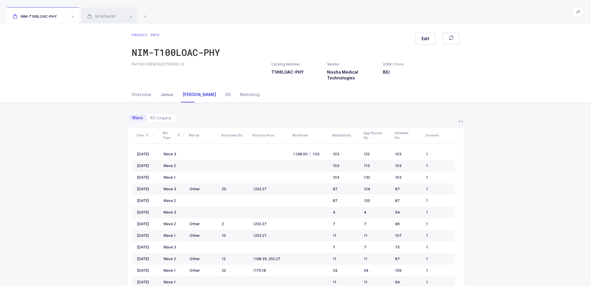
click at [164, 92] on div "Janus" at bounding box center [167, 95] width 22 height 16
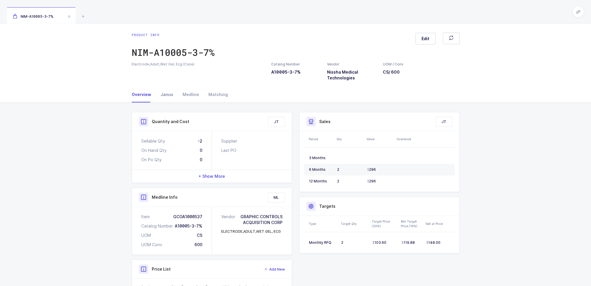
click at [164, 95] on div "Janus" at bounding box center [167, 95] width 22 height 16
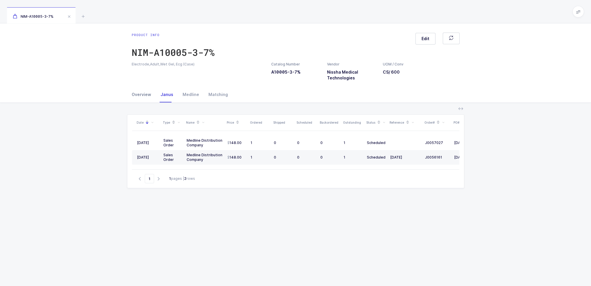
click at [141, 95] on div "Overview" at bounding box center [144, 95] width 24 height 16
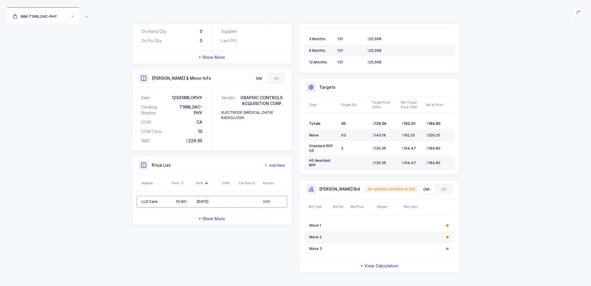
scroll to position [123, 0]
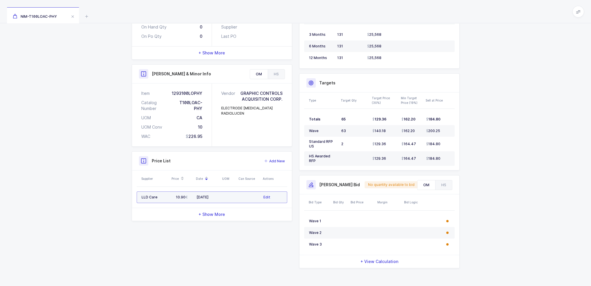
click at [251, 198] on td at bounding box center [249, 197] width 24 height 12
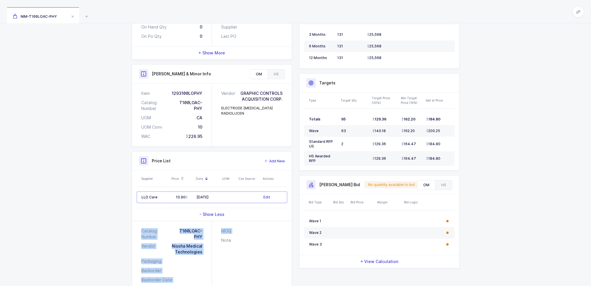
drag, startPoint x: 214, startPoint y: 252, endPoint x: 135, endPoint y: 228, distance: 82.4
click at [135, 228] on div "Catalog Number T100LOAC-PHY Vendor Nissha Medical Technologies Packaging Backor…" at bounding box center [212, 255] width 160 height 69
click at [135, 228] on div "Catalog Number T100LOAC-PHY Vendor Nissha Medical Technologies Packaging Backor…" at bounding box center [172, 255] width 80 height 69
drag, startPoint x: 135, startPoint y: 228, endPoint x: 250, endPoint y: 269, distance: 122.3
click at [250, 269] on div "Catalog Number T100LOAC-PHY Vendor Nissha Medical Technologies Packaging Backor…" at bounding box center [212, 255] width 160 height 69
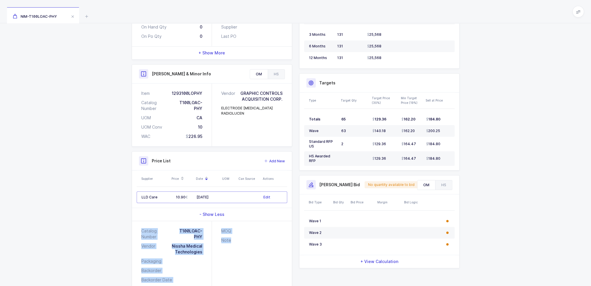
click at [250, 269] on div "MOQ Note" at bounding box center [252, 255] width 80 height 69
drag, startPoint x: 250, startPoint y: 269, endPoint x: 139, endPoint y: 224, distance: 119.5
click at [139, 224] on div "Catalog Number T100LOAC-PHY Vendor Nissha Medical Technologies Packaging Backor…" at bounding box center [212, 255] width 160 height 69
click at [139, 224] on div "Catalog Number T100LOAC-PHY Vendor Nissha Medical Technologies Packaging Backor…" at bounding box center [172, 255] width 80 height 69
drag, startPoint x: 139, startPoint y: 224, endPoint x: 251, endPoint y: 268, distance: 120.4
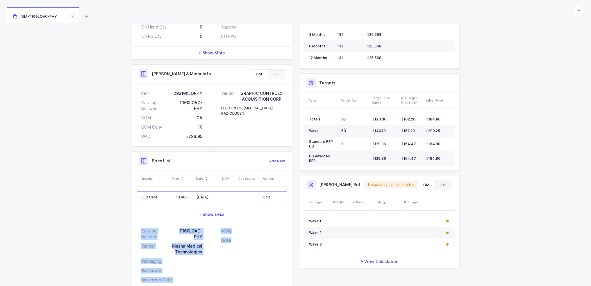
click at [251, 268] on div "Catalog Number T100LOAC-PHY Vendor Nissha Medical Technologies Packaging Backor…" at bounding box center [212, 255] width 160 height 69
click at [251, 268] on div "MOQ Note" at bounding box center [252, 255] width 80 height 69
drag, startPoint x: 251, startPoint y: 268, endPoint x: 264, endPoint y: 256, distance: 17.5
click at [264, 256] on div "MOQ Note" at bounding box center [252, 255] width 80 height 69
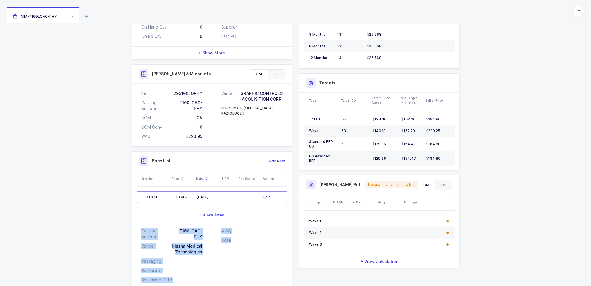
drag, startPoint x: 262, startPoint y: 254, endPoint x: 139, endPoint y: 228, distance: 125.6
click at [139, 228] on div "Catalog Number T100LOAC-PHY Vendor Nissha Medical Technologies Packaging Backor…" at bounding box center [212, 255] width 160 height 69
click at [139, 228] on div "Catalog Number T100LOAC-PHY Vendor Nissha Medical Technologies Packaging Backor…" at bounding box center [172, 255] width 80 height 69
drag, startPoint x: 139, startPoint y: 228, endPoint x: 250, endPoint y: 255, distance: 113.9
click at [250, 255] on div "Catalog Number T100LOAC-PHY Vendor Nissha Medical Technologies Packaging Backor…" at bounding box center [212, 255] width 160 height 69
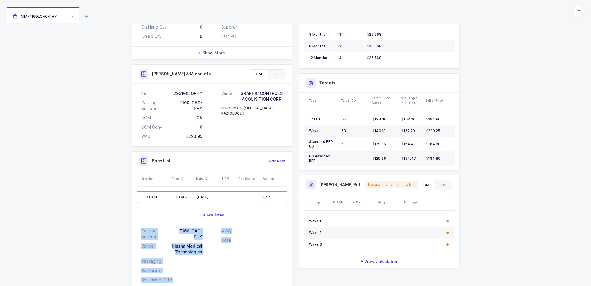
click at [250, 255] on div "MOQ Note" at bounding box center [252, 255] width 80 height 69
drag, startPoint x: 250, startPoint y: 255, endPoint x: 144, endPoint y: 223, distance: 110.4
click at [144, 223] on div "Catalog Number T100LOAC-PHY Vendor Nissha Medical Technologies Packaging Backor…" at bounding box center [212, 255] width 160 height 69
click at [144, 223] on div "Catalog Number T100LOAC-PHY Vendor Nissha Medical Technologies Packaging Backor…" at bounding box center [172, 255] width 80 height 69
drag, startPoint x: 144, startPoint y: 223, endPoint x: 248, endPoint y: 253, distance: 108.1
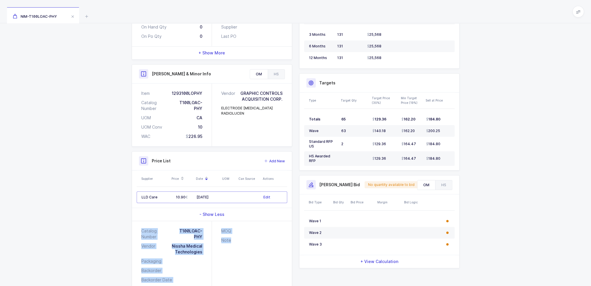
click at [248, 253] on div "Catalog Number T100LOAC-PHY Vendor Nissha Medical Technologies Packaging Backor…" at bounding box center [212, 255] width 160 height 69
click at [248, 253] on div "MOQ Note" at bounding box center [252, 255] width 80 height 69
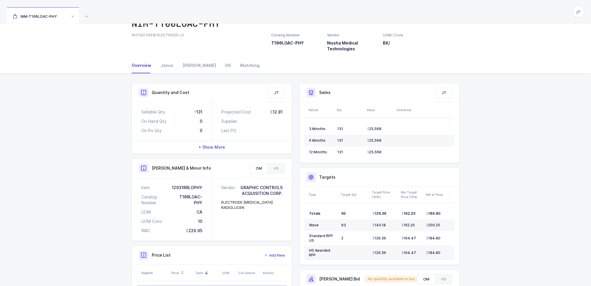
scroll to position [0, 0]
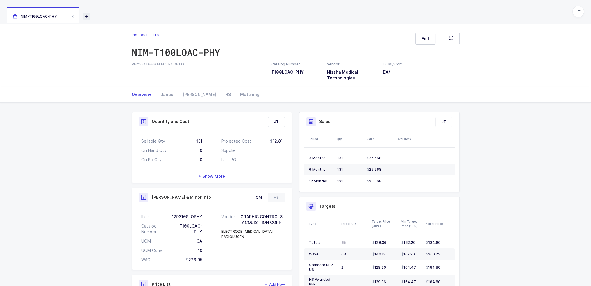
click at [87, 16] on icon at bounding box center [86, 16] width 7 height 7
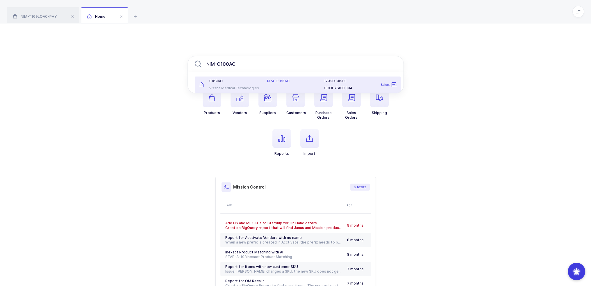
type input "NIM-C100AC"
click at [312, 85] on div "NIM-C100AC" at bounding box center [292, 85] width 57 height 12
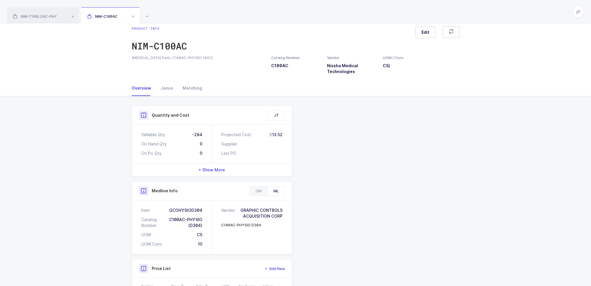
scroll to position [62, 0]
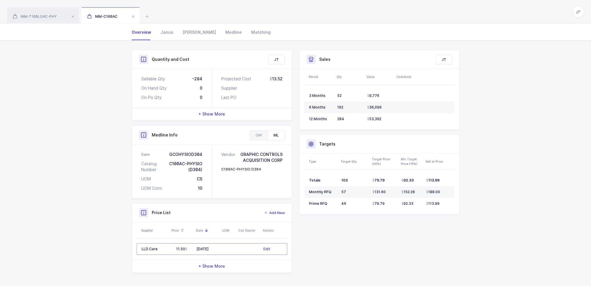
click at [82, 176] on div "Quantity and Cost JT Sellable Qty -284 On Hand Qty 0 On Po Qty 0 Projected Cost…" at bounding box center [295, 163] width 591 height 246
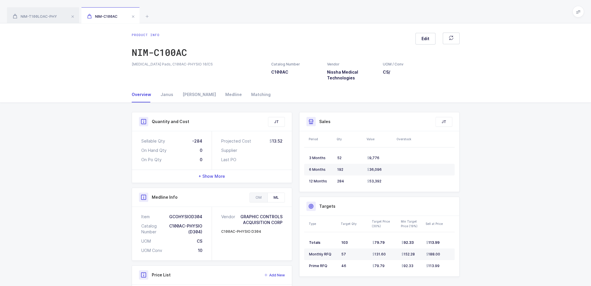
scroll to position [0, 0]
click at [40, 16] on span "NIM-T100LOAC-PHY" at bounding box center [35, 16] width 44 height 4
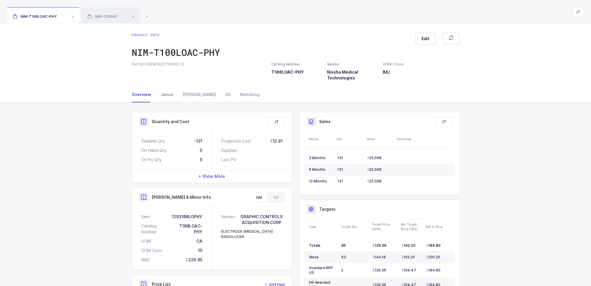
click at [170, 92] on div "Janus" at bounding box center [167, 95] width 22 height 16
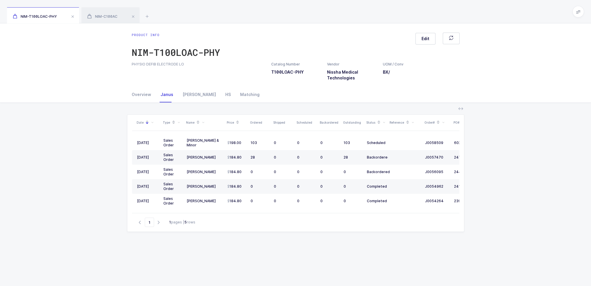
drag, startPoint x: 188, startPoint y: 140, endPoint x: 406, endPoint y: 246, distance: 241.6
click at [406, 246] on div "Date Type Name Price Ordered Shipped Scheduled Backordered Outstanding Status R…" at bounding box center [295, 224] width 337 height 221
drag, startPoint x: 426, startPoint y: 264, endPoint x: 385, endPoint y: 8, distance: 259.0
click at [385, 8] on div "NIM-T100LOAC-PHY NIM-C100AC Product info NIM-T100LOAC-PHY Edit PHYSIO DEFIB ELE…" at bounding box center [295, 174] width 591 height 349
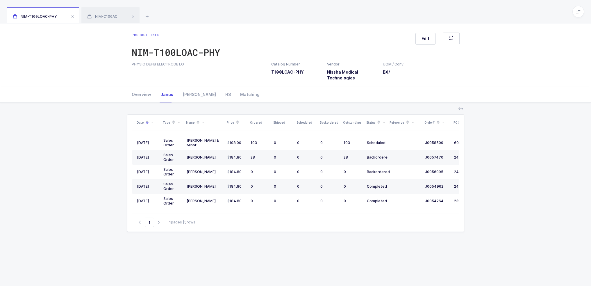
click at [385, 8] on div "NIM-T100LOAC-PHY NIM-C100AC" at bounding box center [295, 11] width 591 height 23
drag, startPoint x: 385, startPoint y: 8, endPoint x: 382, endPoint y: 259, distance: 250.5
click at [382, 259] on div "NIM-T100LOAC-PHY NIM-C100AC Product info NIM-T100LOAC-PHY Edit PHYSIO DEFIB ELE…" at bounding box center [295, 174] width 591 height 349
click at [382, 259] on div "Date Type Name Price Ordered Shipped Scheduled Backordered Outstanding Status R…" at bounding box center [295, 224] width 337 height 221
click at [198, 53] on div "NIM-T100LOAC-PHY" at bounding box center [176, 52] width 88 height 12
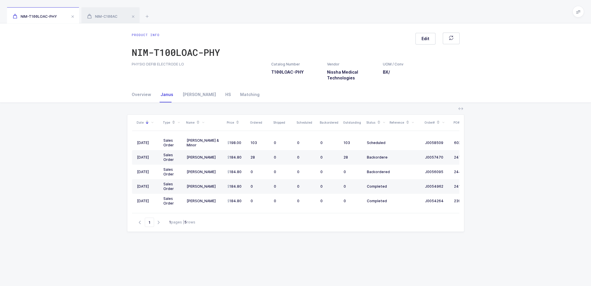
drag, startPoint x: 228, startPoint y: 104, endPoint x: 339, endPoint y: 261, distance: 192.3
click at [339, 261] on div "Date Type Name Price Ordered Shipped Scheduled Backordered Outstanding Status R…" at bounding box center [295, 226] width 581 height 246
click at [339, 261] on div "Date Type Name Price Ordered Shipped Scheduled Backordered Outstanding Status R…" at bounding box center [295, 224] width 337 height 221
drag, startPoint x: 339, startPoint y: 261, endPoint x: 317, endPoint y: 24, distance: 238.4
click at [317, 24] on div "Product info NIM-T100LOAC-PHY Edit PHYSIO DEFIB ELECTRODE LO Catalog Number T10…" at bounding box center [295, 186] width 591 height 326
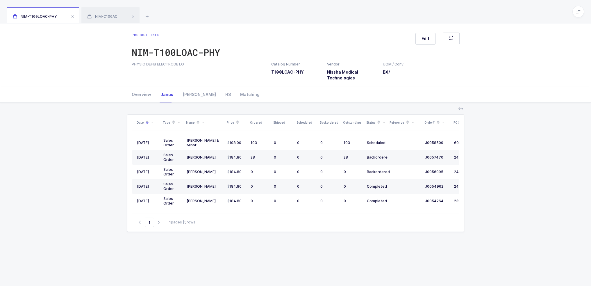
click at [317, 24] on div "Product info NIM-T100LOAC-PHY Edit PHYSIO DEFIB ELECTRODE LO Catalog Number T10…" at bounding box center [295, 54] width 591 height 63
drag, startPoint x: 317, startPoint y: 24, endPoint x: 314, endPoint y: 240, distance: 216.5
click at [314, 240] on div "Product info NIM-T100LOAC-PHY Edit PHYSIO DEFIB ELECTRODE LO Catalog Number T10…" at bounding box center [295, 186] width 591 height 326
click at [314, 240] on div "Date Type Name Price Ordered Shipped Scheduled Backordered Outstanding Status R…" at bounding box center [295, 224] width 337 height 221
click at [253, 12] on div "NIM-T100LOAC-PHY NIM-C100AC" at bounding box center [295, 11] width 591 height 23
